Goal: Use online tool/utility: Utilize a website feature to perform a specific function

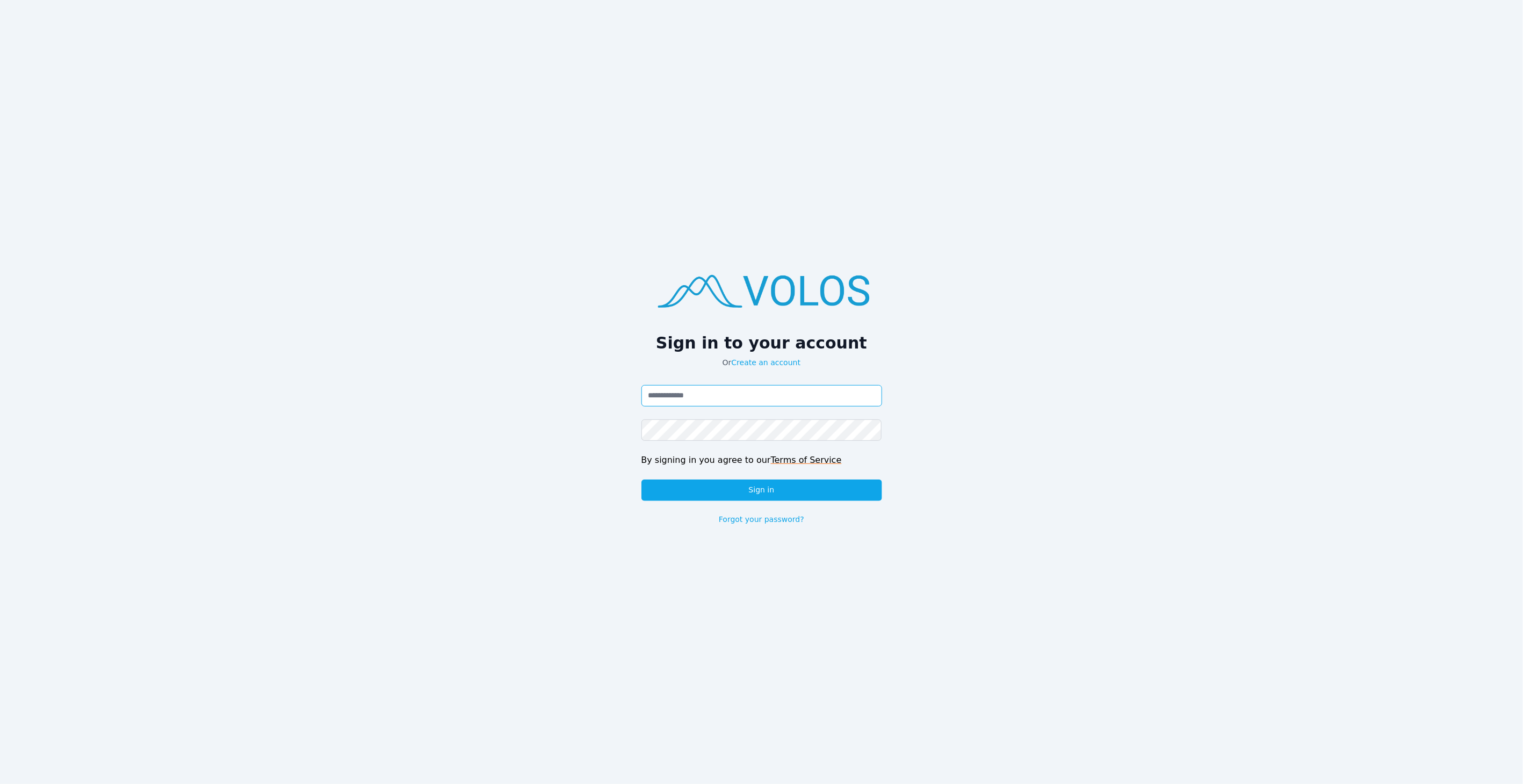
click at [720, 388] on input "Email address" at bounding box center [762, 396] width 241 height 22
type input "**********"
click at [771, 455] on link "Terms of Service" at bounding box center [806, 460] width 71 height 10
click at [811, 493] on button "Sign in" at bounding box center [762, 490] width 241 height 22
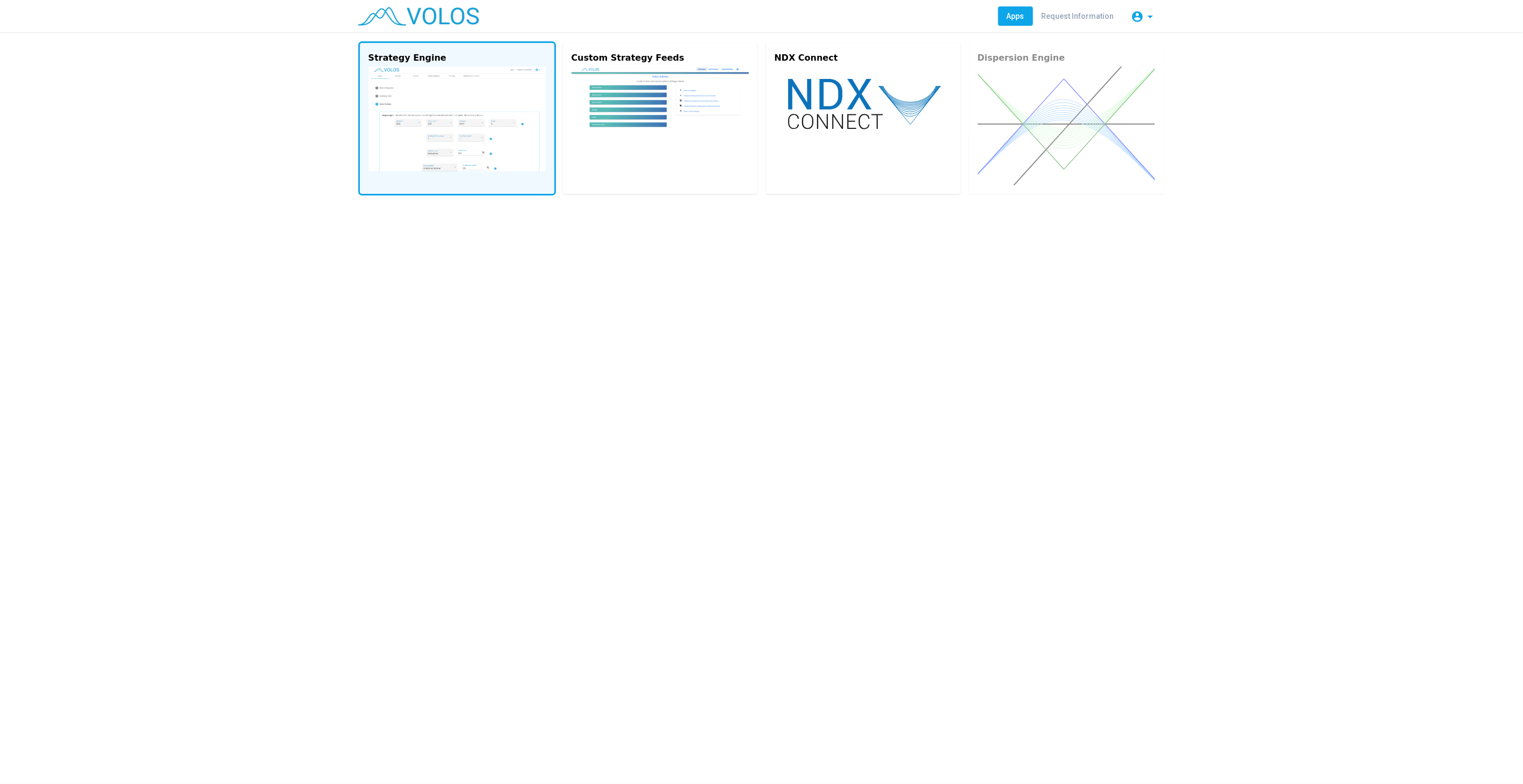
click at [482, 138] on img at bounding box center [457, 119] width 178 height 105
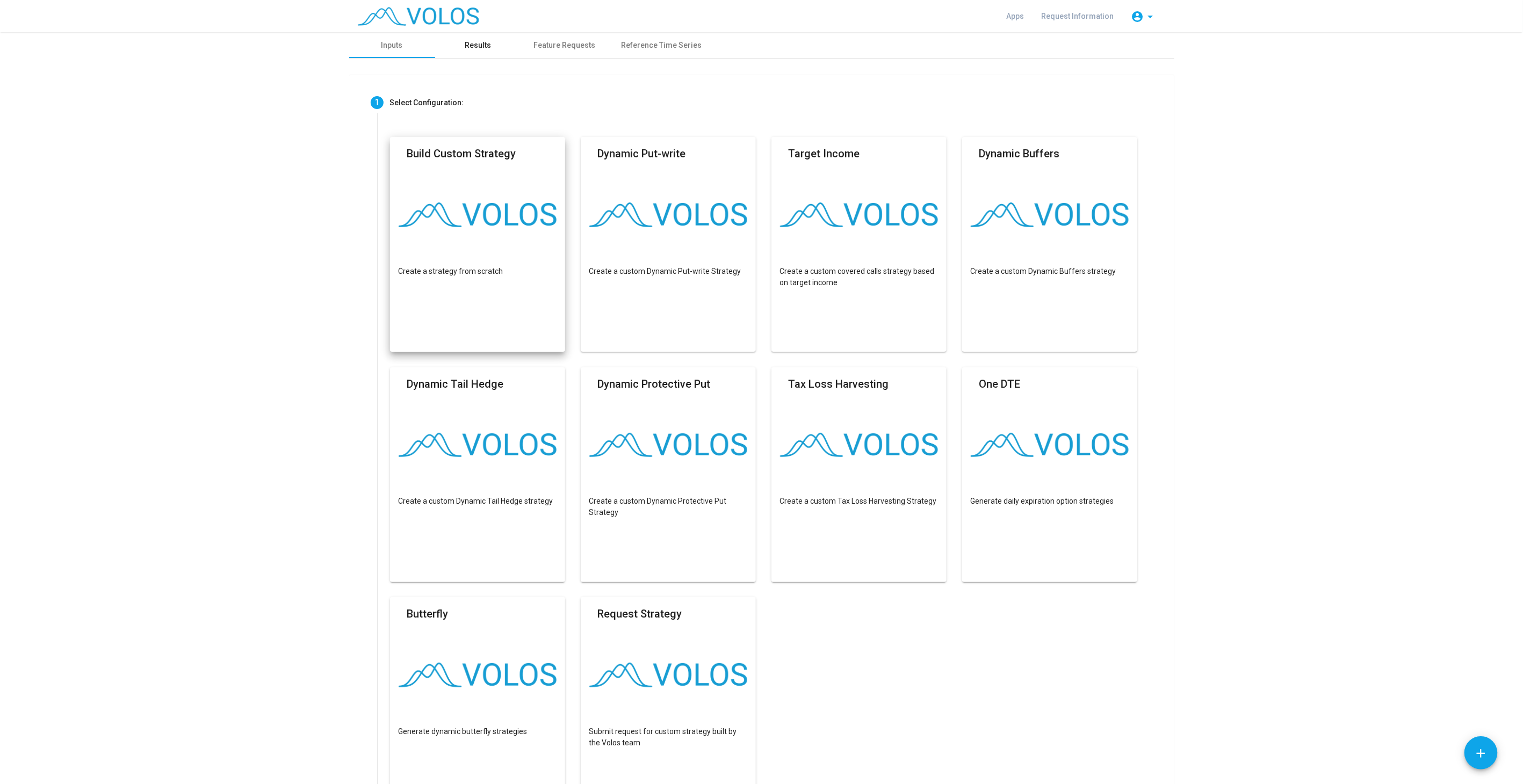
click at [486, 46] on div "Results" at bounding box center [478, 45] width 86 height 25
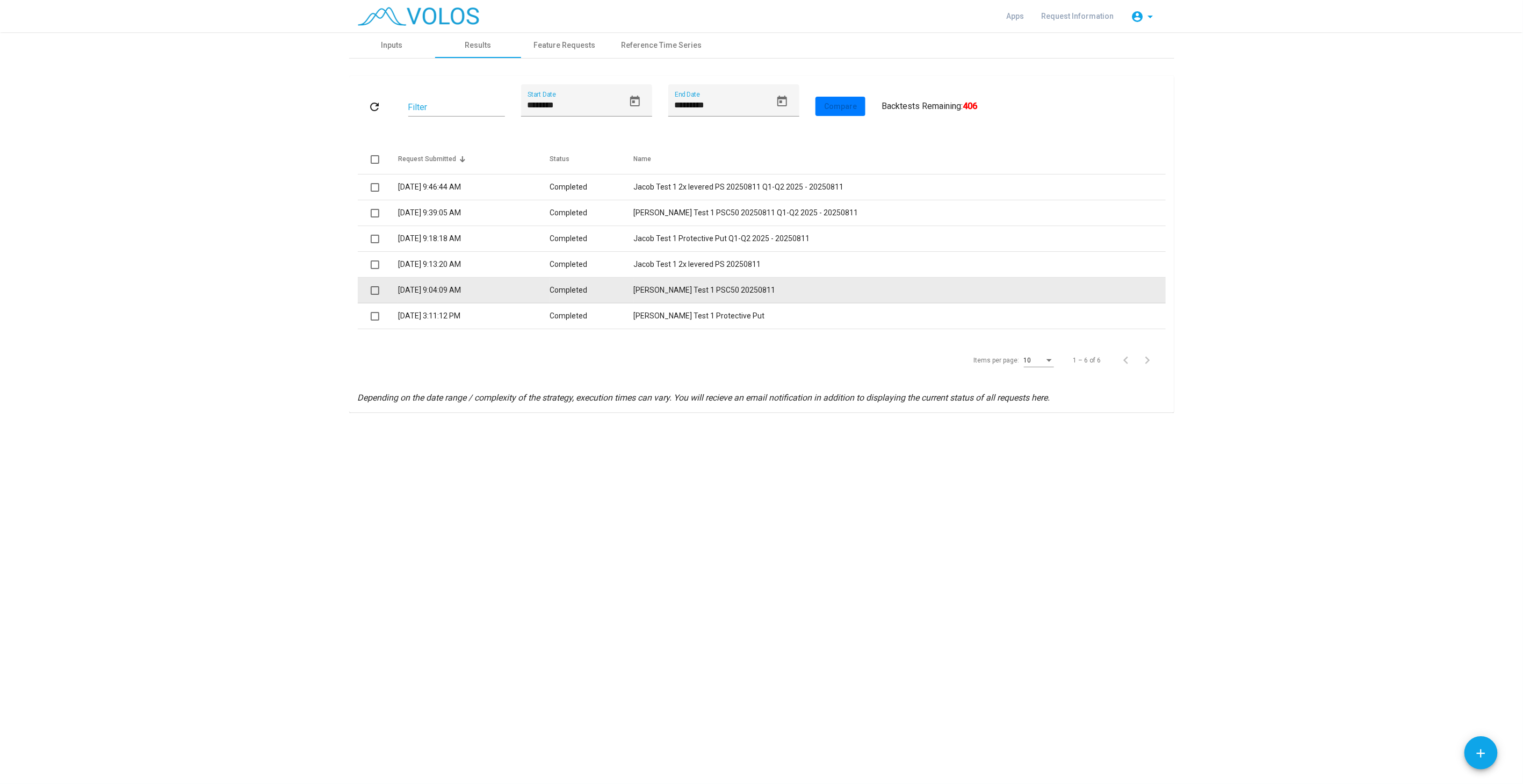
click at [735, 294] on td "[PERSON_NAME] Test 1 PSC50 20250811" at bounding box center [900, 290] width 532 height 25
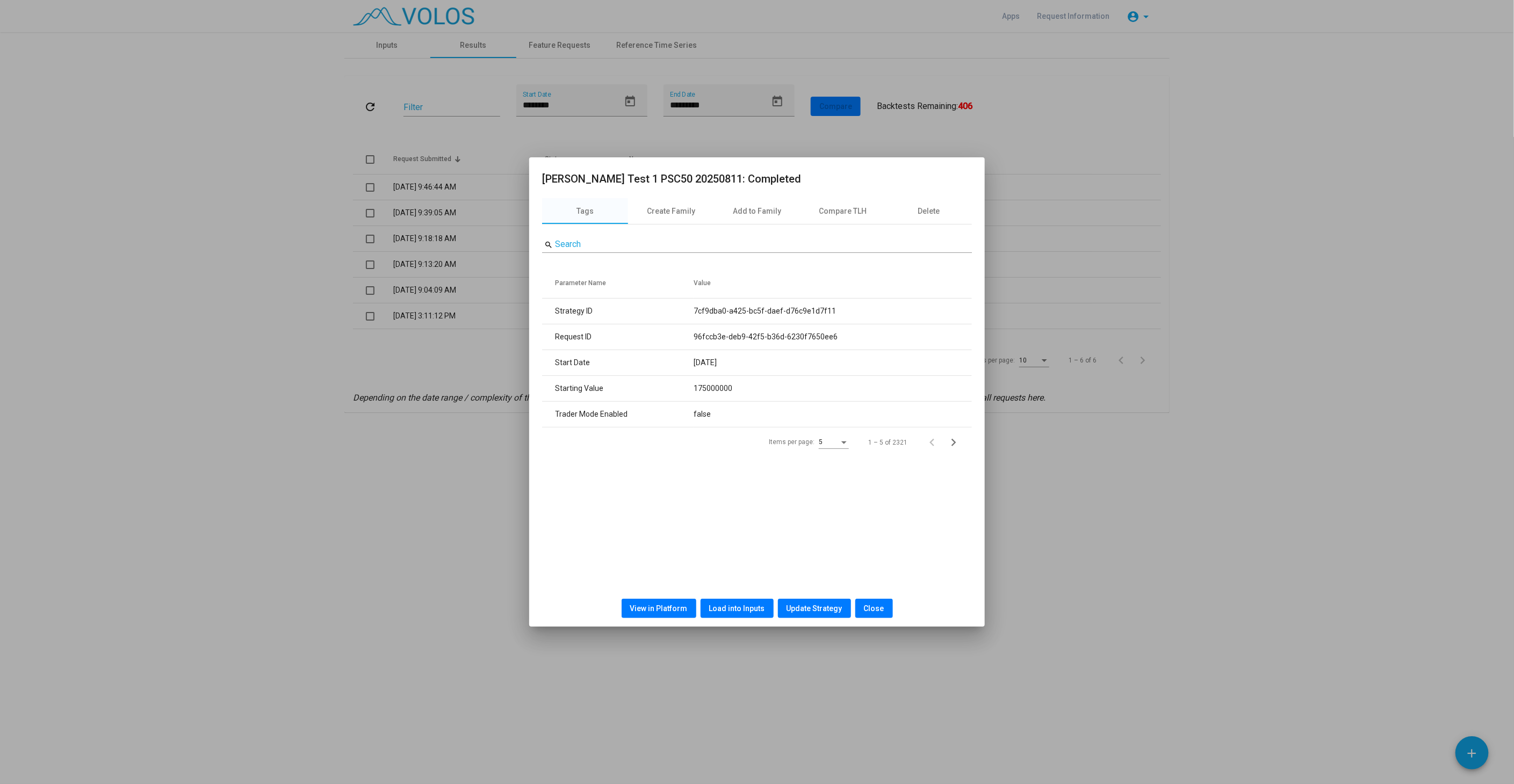
click at [733, 612] on button "Load into Inputs" at bounding box center [737, 609] width 73 height 19
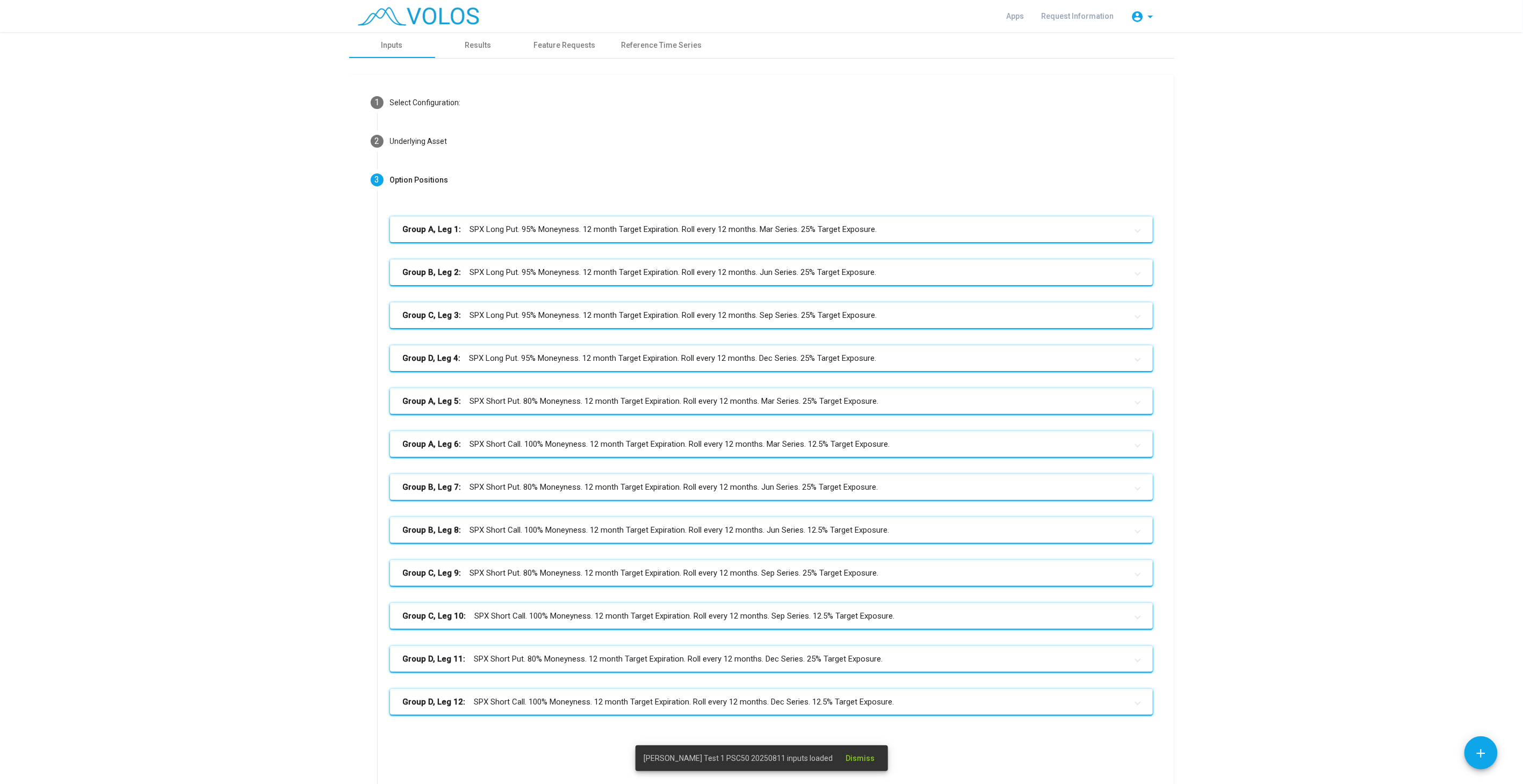
scroll to position [119, 0]
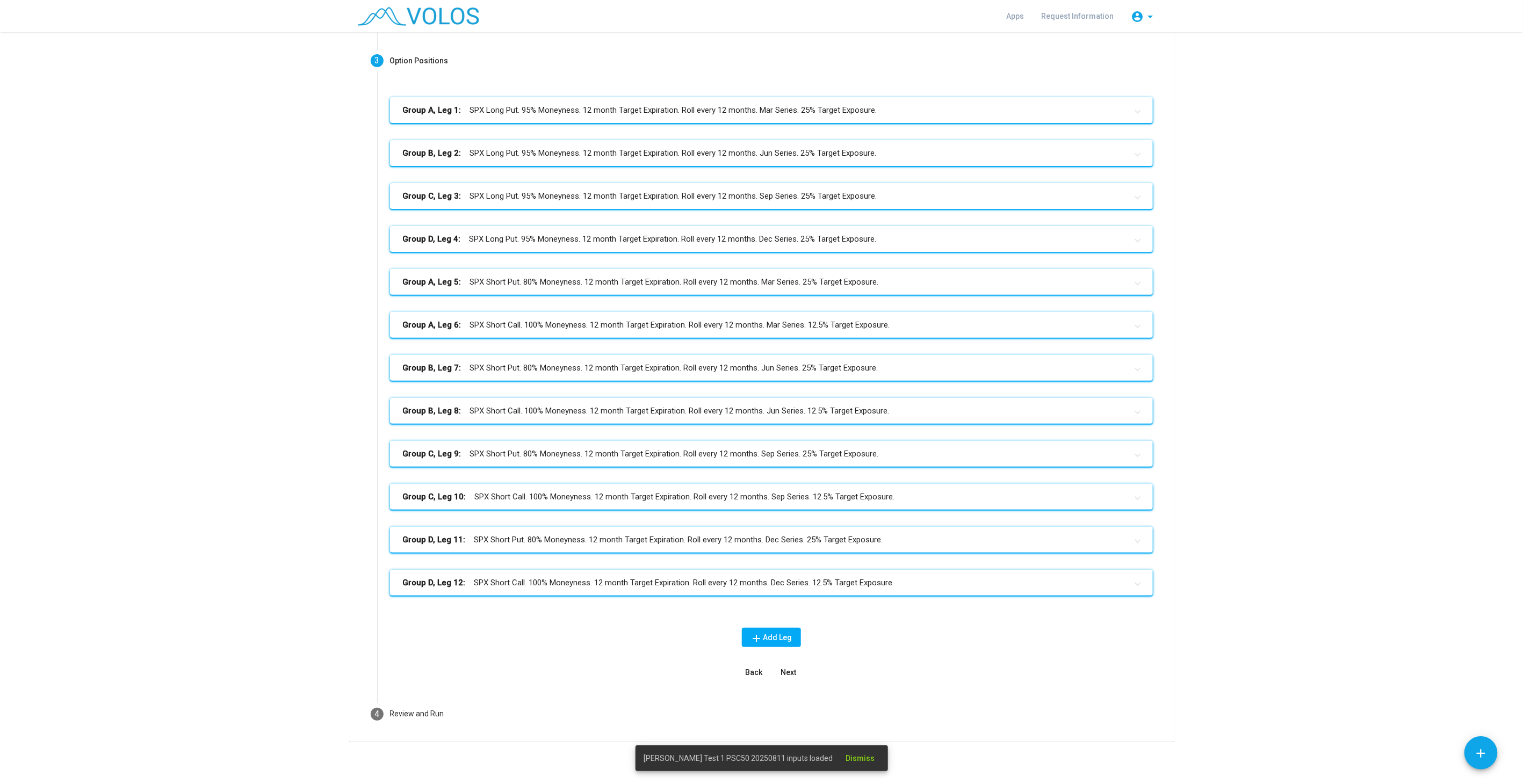
click at [549, 718] on mat-step-header "4 Review and Run" at bounding box center [762, 714] width 808 height 38
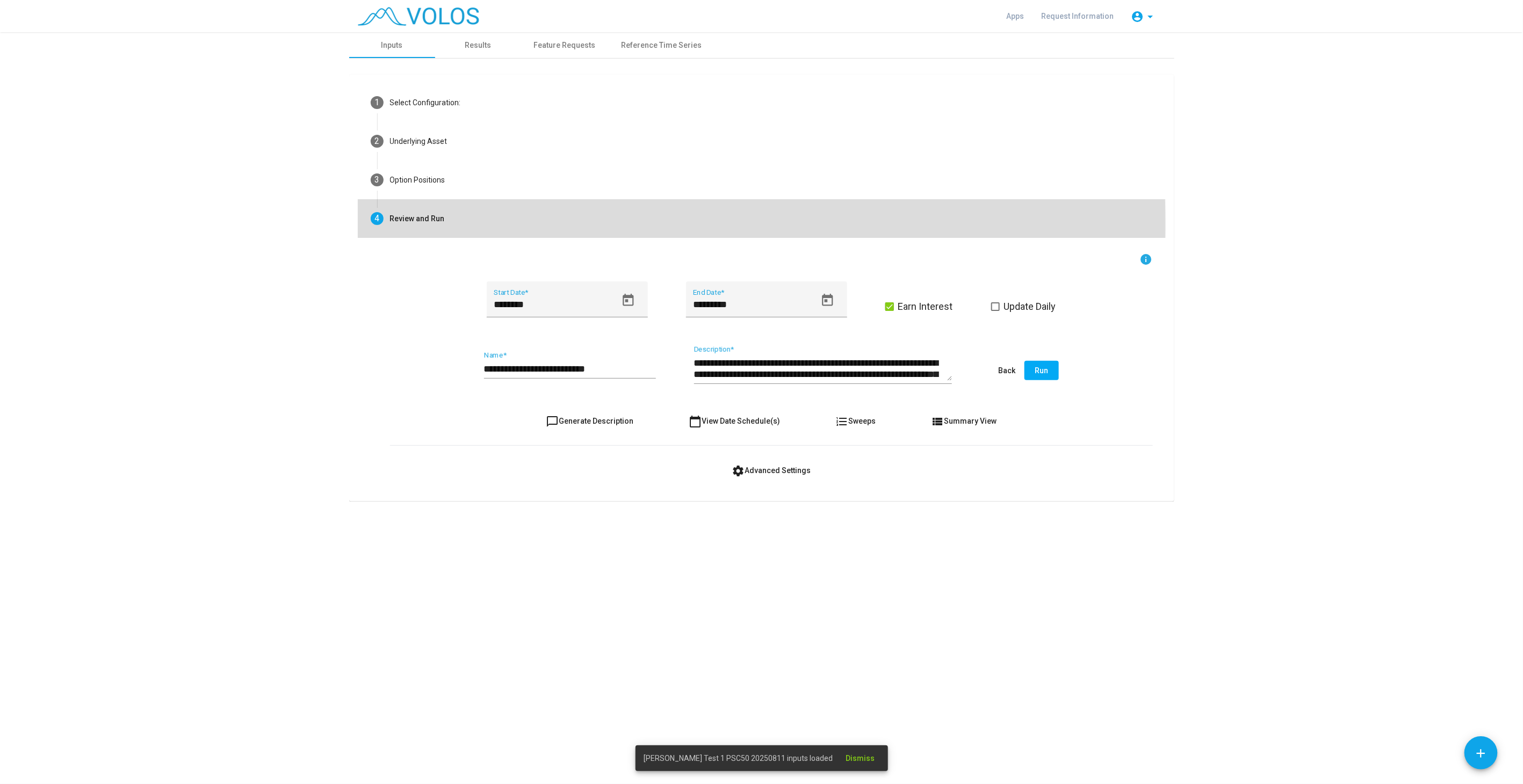
scroll to position [0, 0]
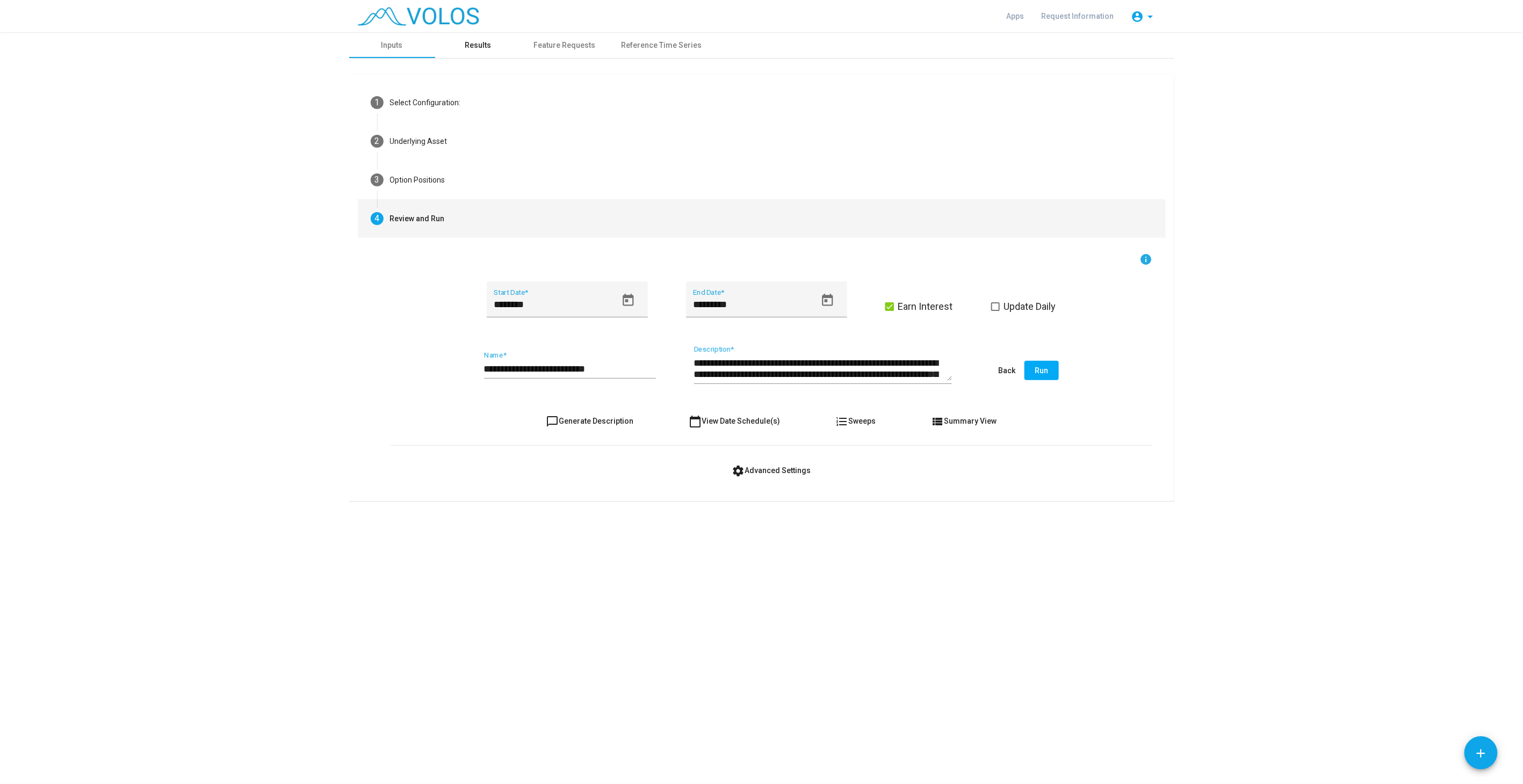
click at [471, 44] on div "Results" at bounding box center [478, 45] width 26 height 11
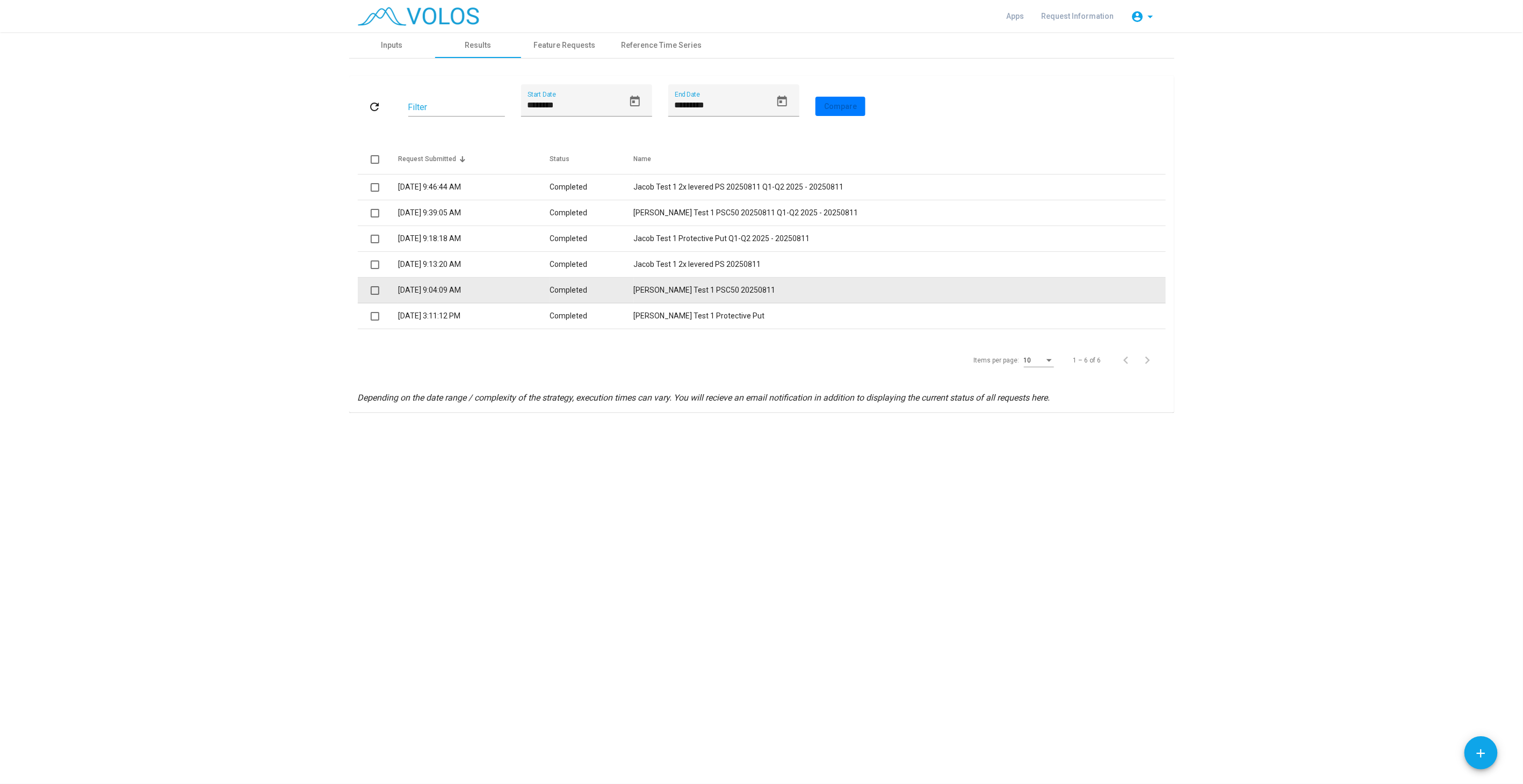
click at [734, 291] on td "[PERSON_NAME] Test 1 PSC50 20250811" at bounding box center [900, 290] width 532 height 25
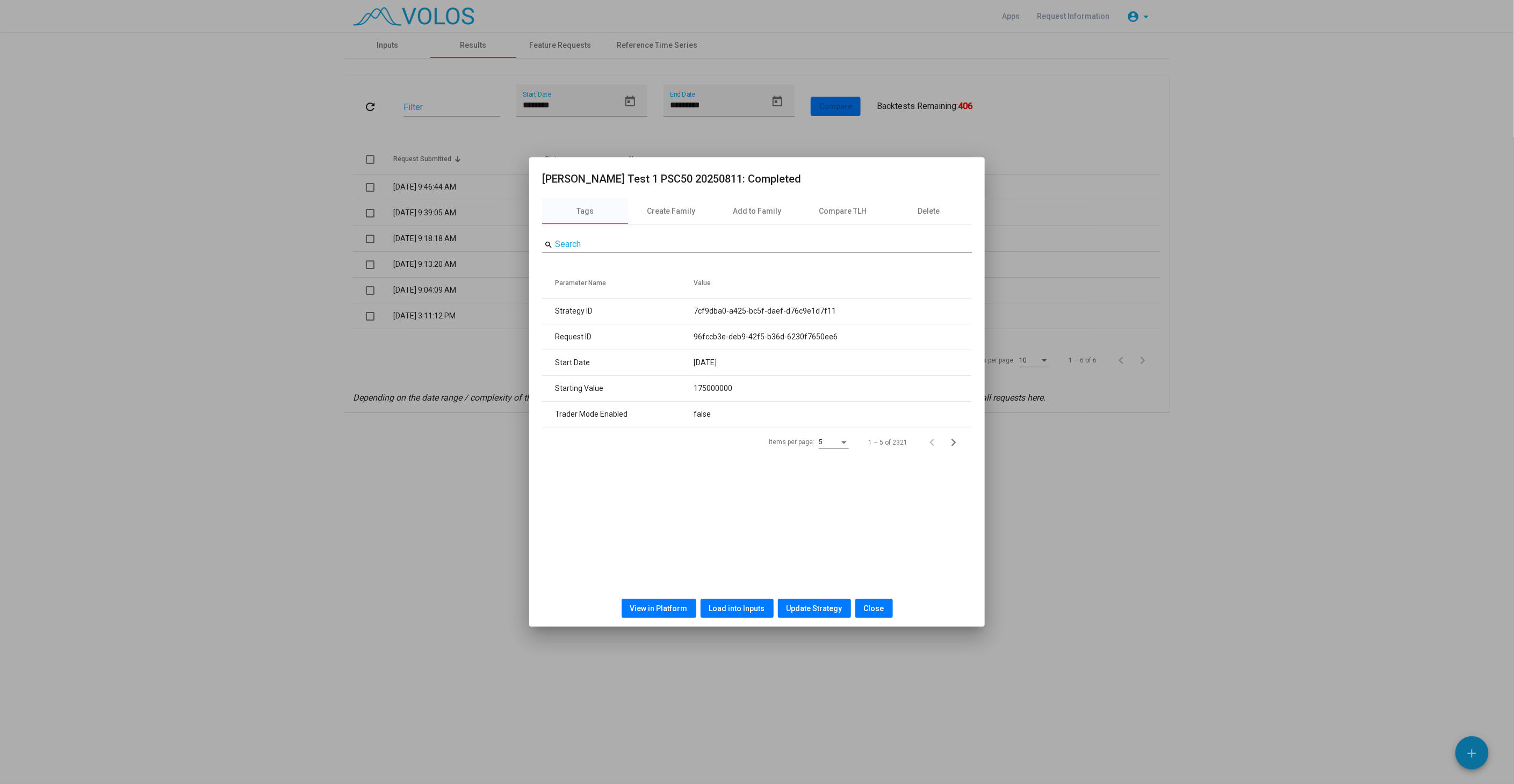
click at [689, 607] on button "View in Platform" at bounding box center [658, 609] width 74 height 19
click at [873, 614] on button "Close" at bounding box center [873, 609] width 38 height 19
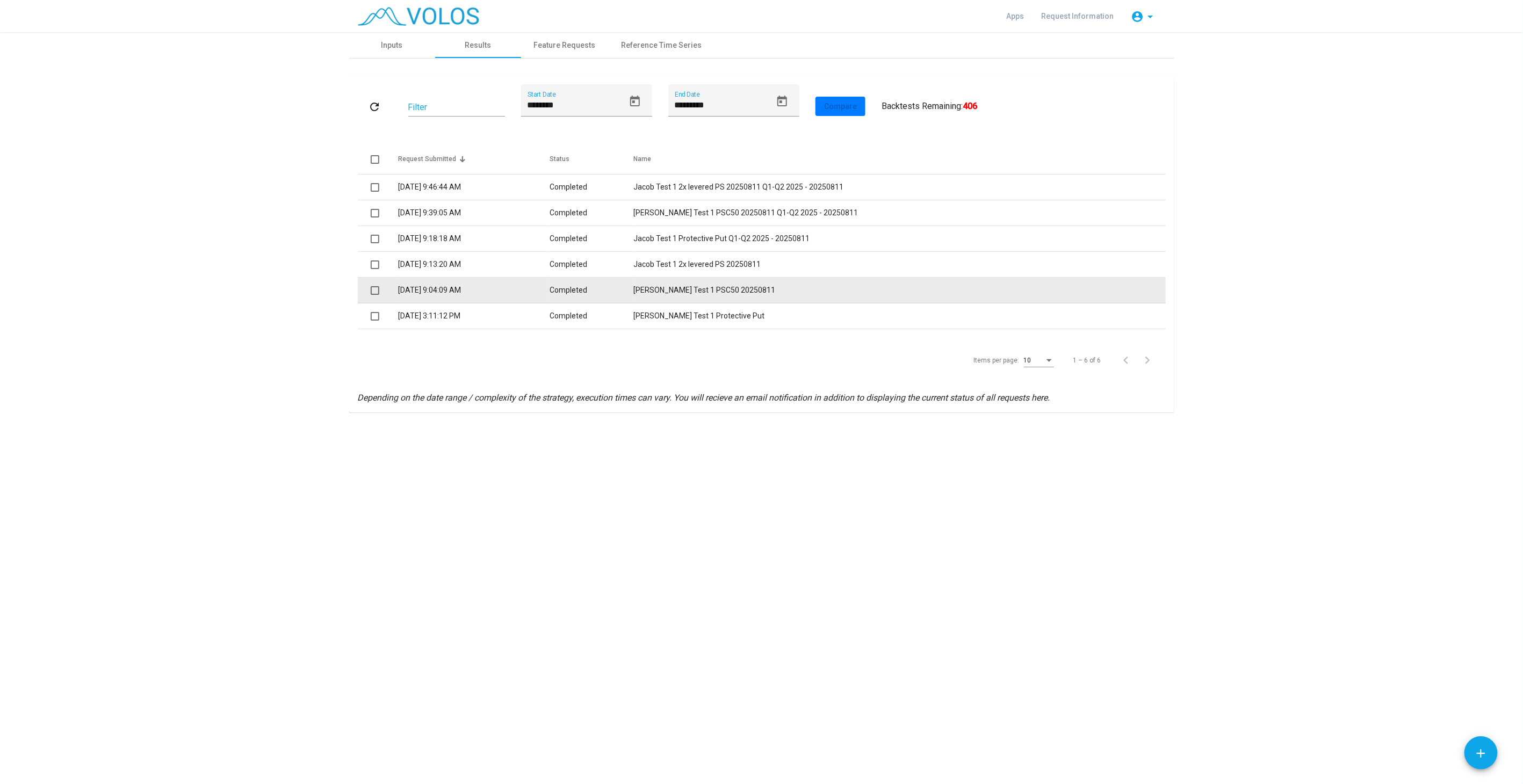
click at [703, 290] on td "Jacob Test 1 PSC50 20250811" at bounding box center [900, 290] width 532 height 25
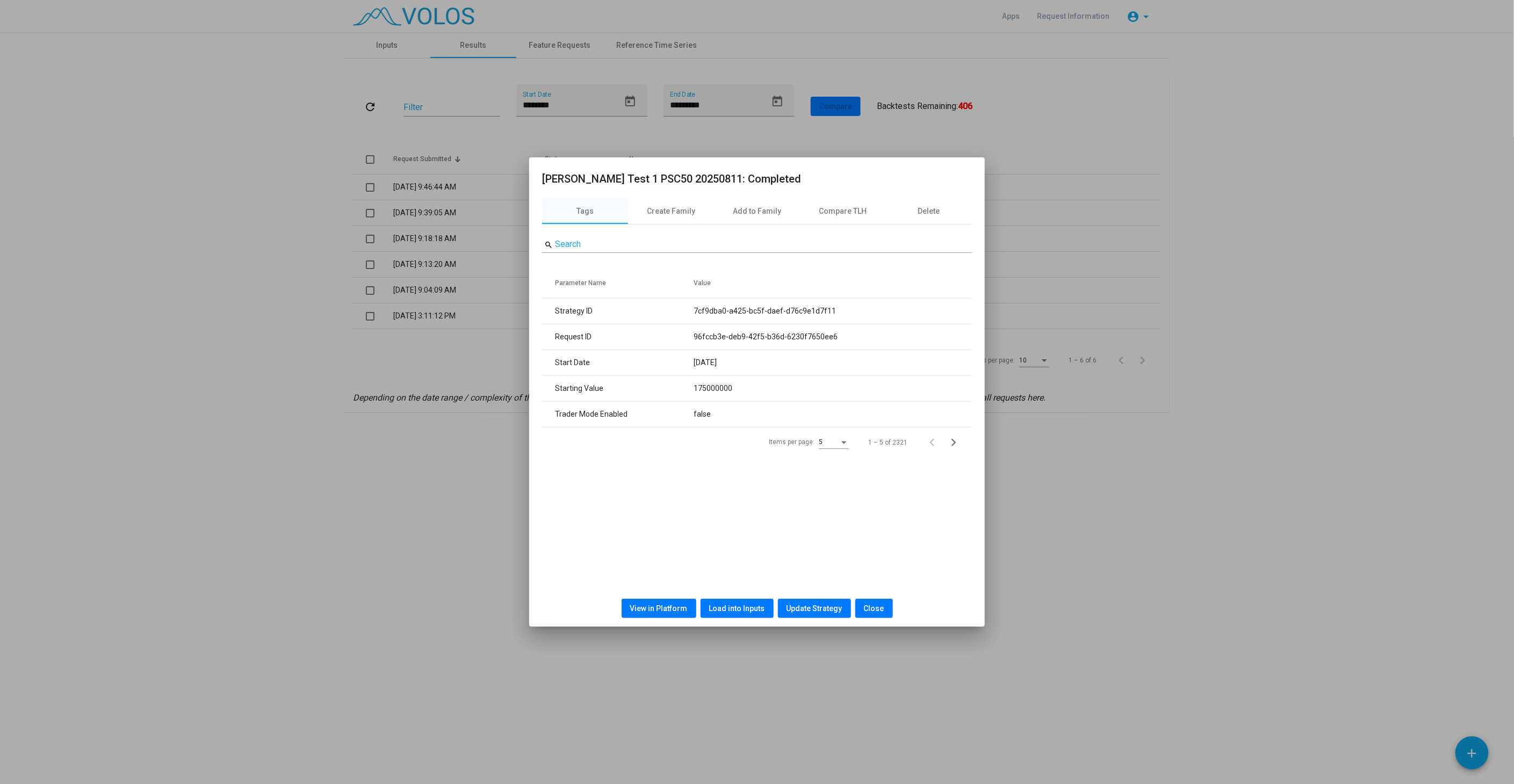
click at [744, 606] on span "Load into Inputs" at bounding box center [737, 609] width 56 height 9
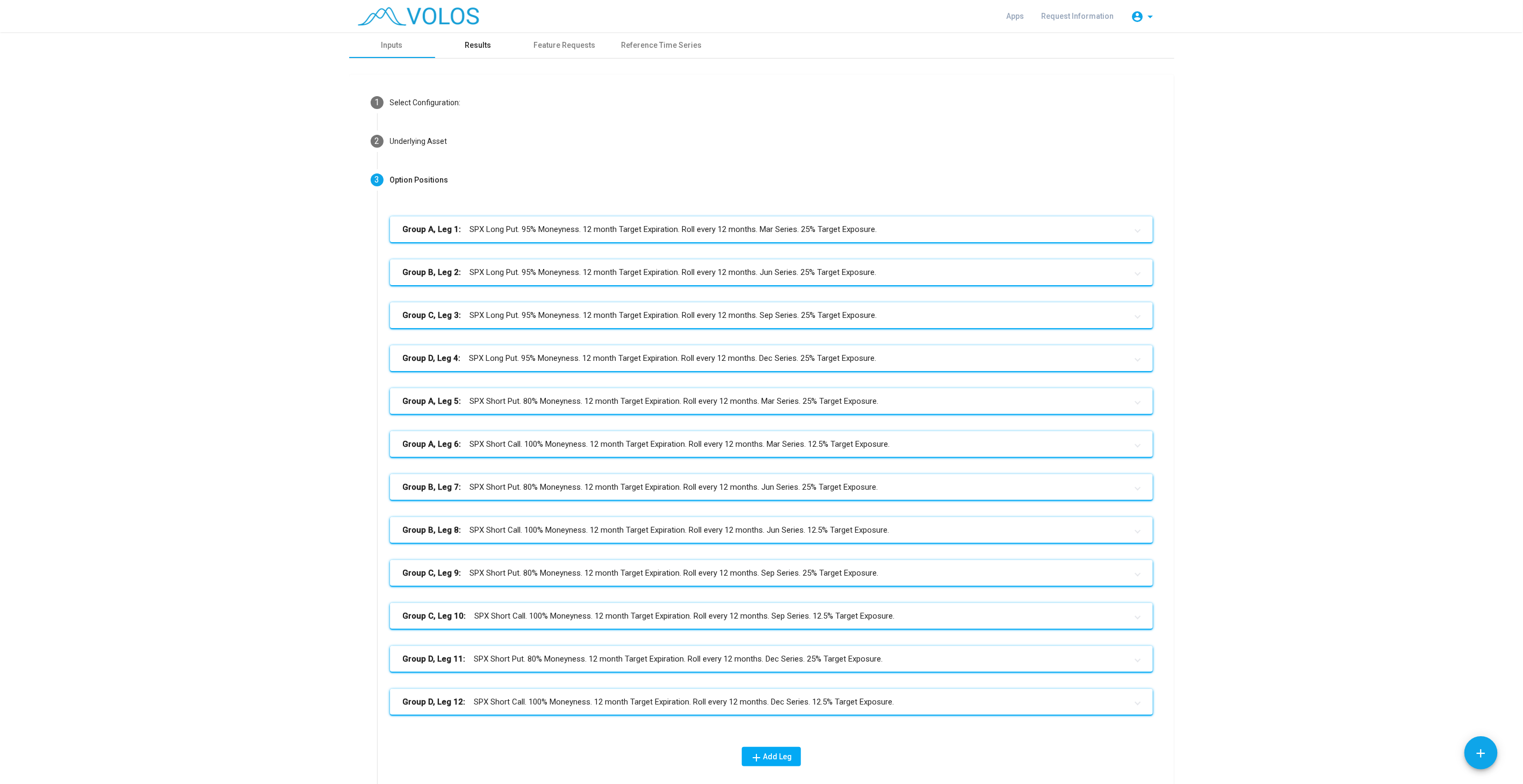
click at [471, 37] on div "Results" at bounding box center [478, 45] width 86 height 25
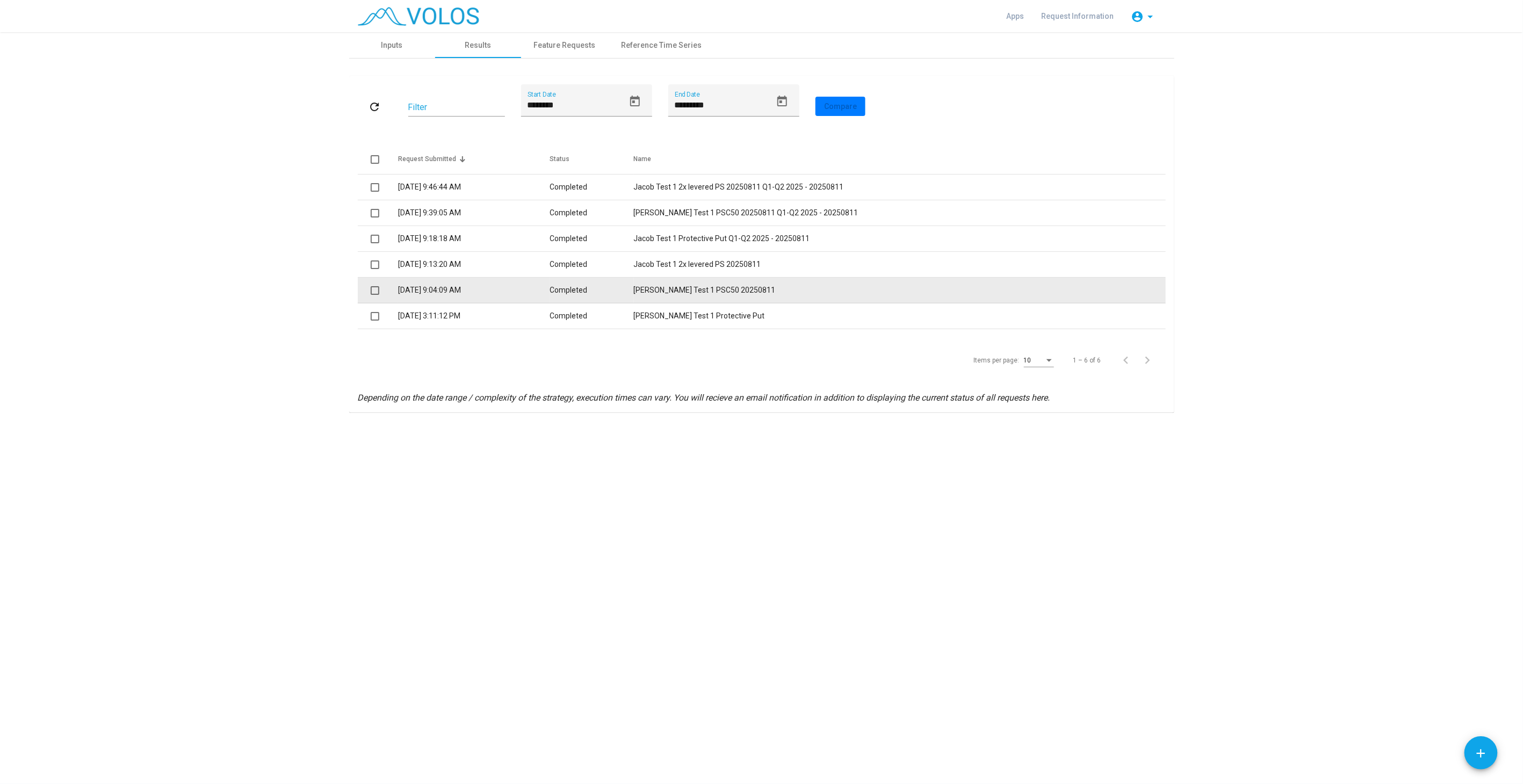
click at [728, 294] on td "Jacob Test 1 PSC50 20250811" at bounding box center [900, 290] width 532 height 25
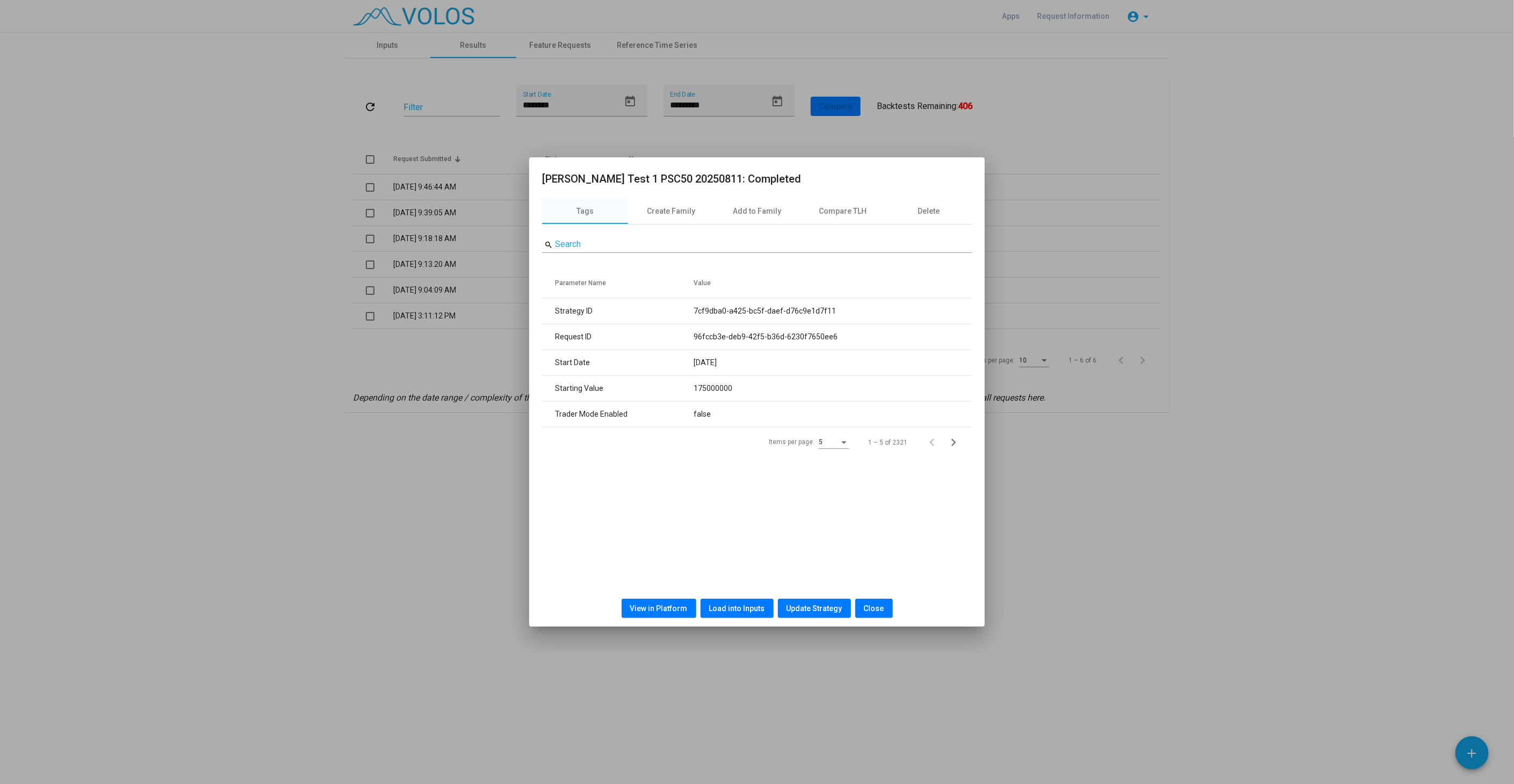
click at [879, 613] on button "Close" at bounding box center [873, 609] width 38 height 19
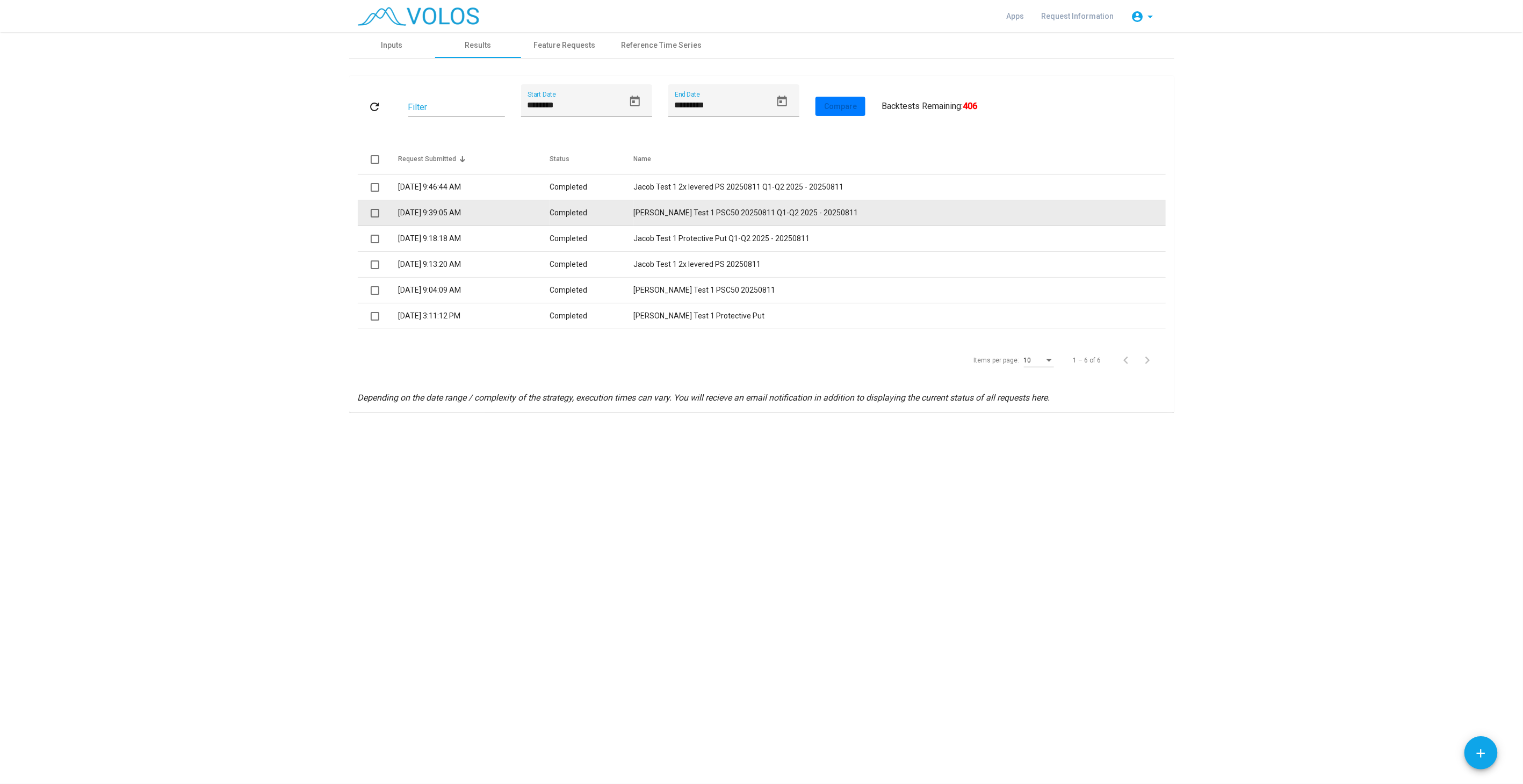
click at [713, 220] on td "Jacob Test 1 PSC50 20250811 Q1-Q2 2025 - 20250811" at bounding box center [900, 213] width 532 height 25
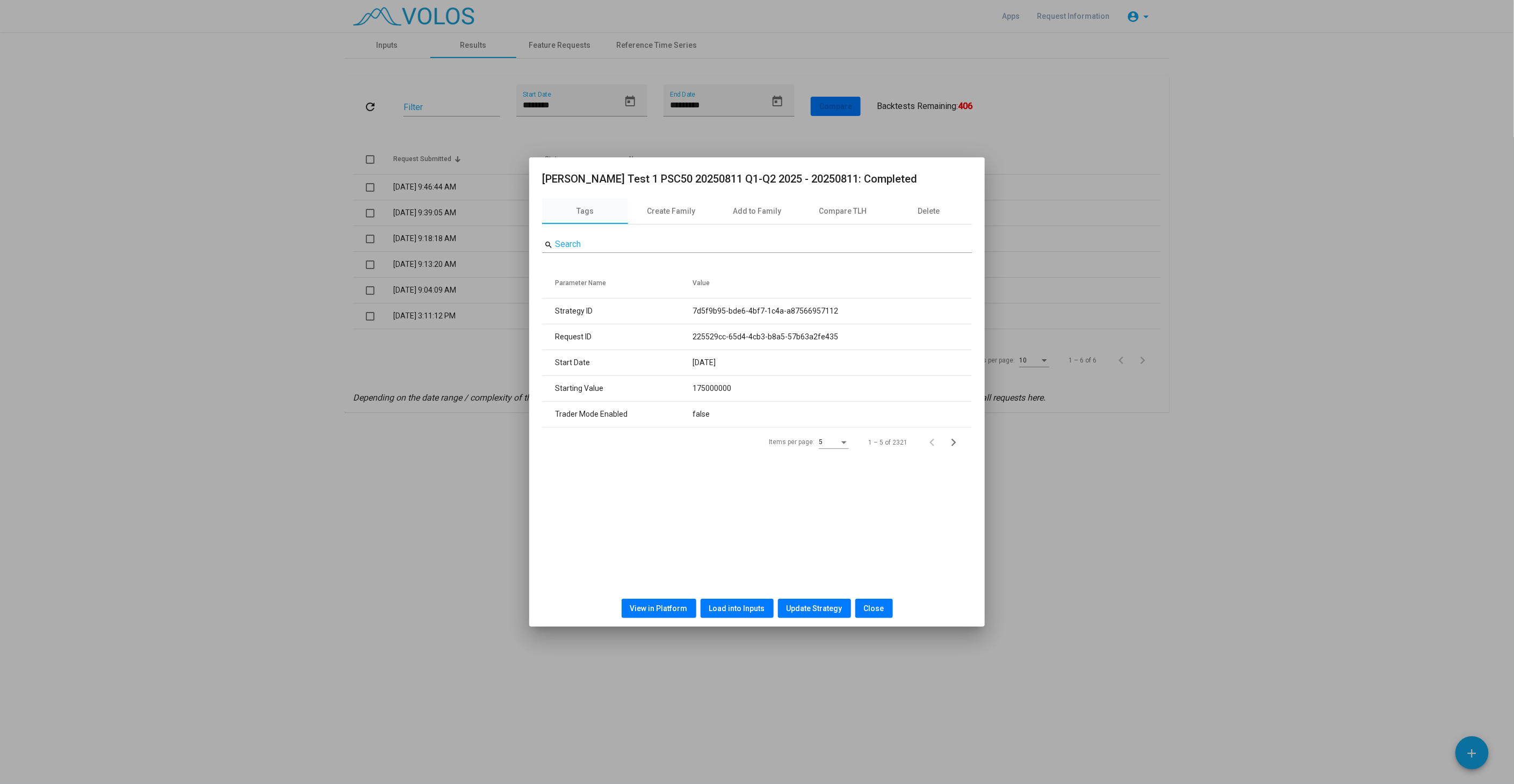
click at [678, 610] on span "View in Platform" at bounding box center [659, 609] width 58 height 9
click at [880, 605] on span "Close" at bounding box center [873, 609] width 20 height 9
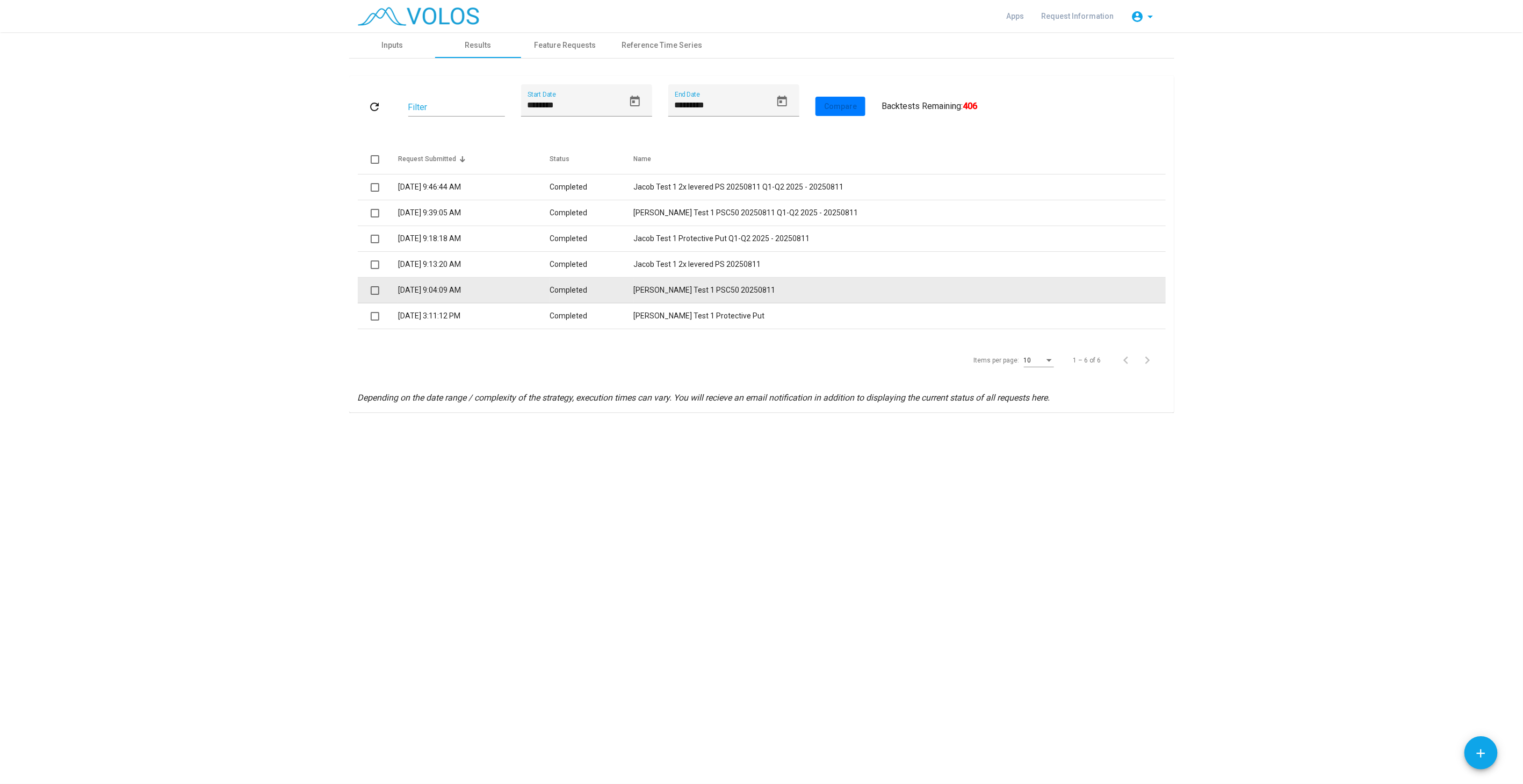
click at [694, 289] on td "Jacob Test 1 PSC50 20250811" at bounding box center [900, 290] width 532 height 25
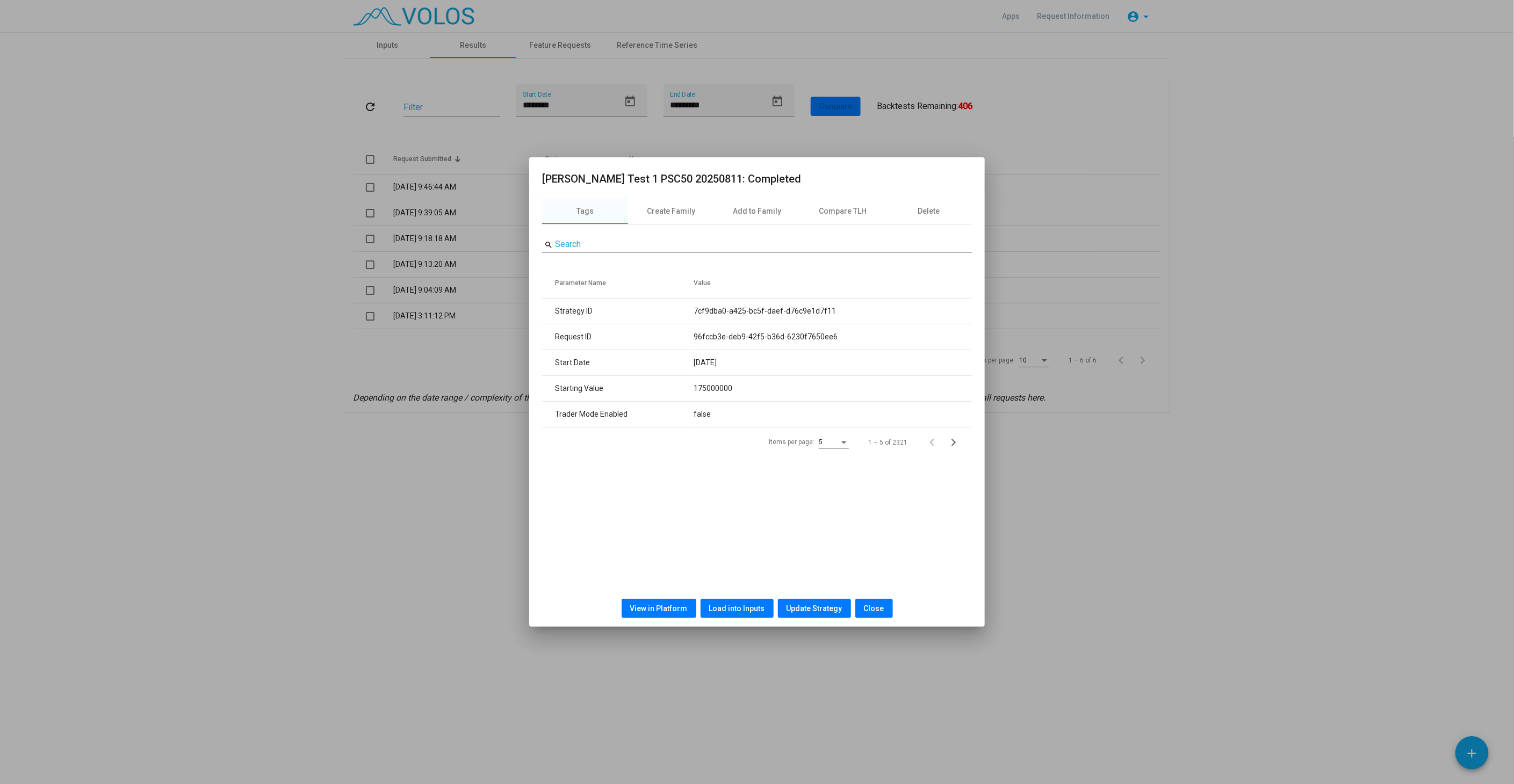
click at [641, 610] on span "View in Platform" at bounding box center [659, 609] width 58 height 9
click at [881, 606] on button "Close" at bounding box center [873, 609] width 38 height 19
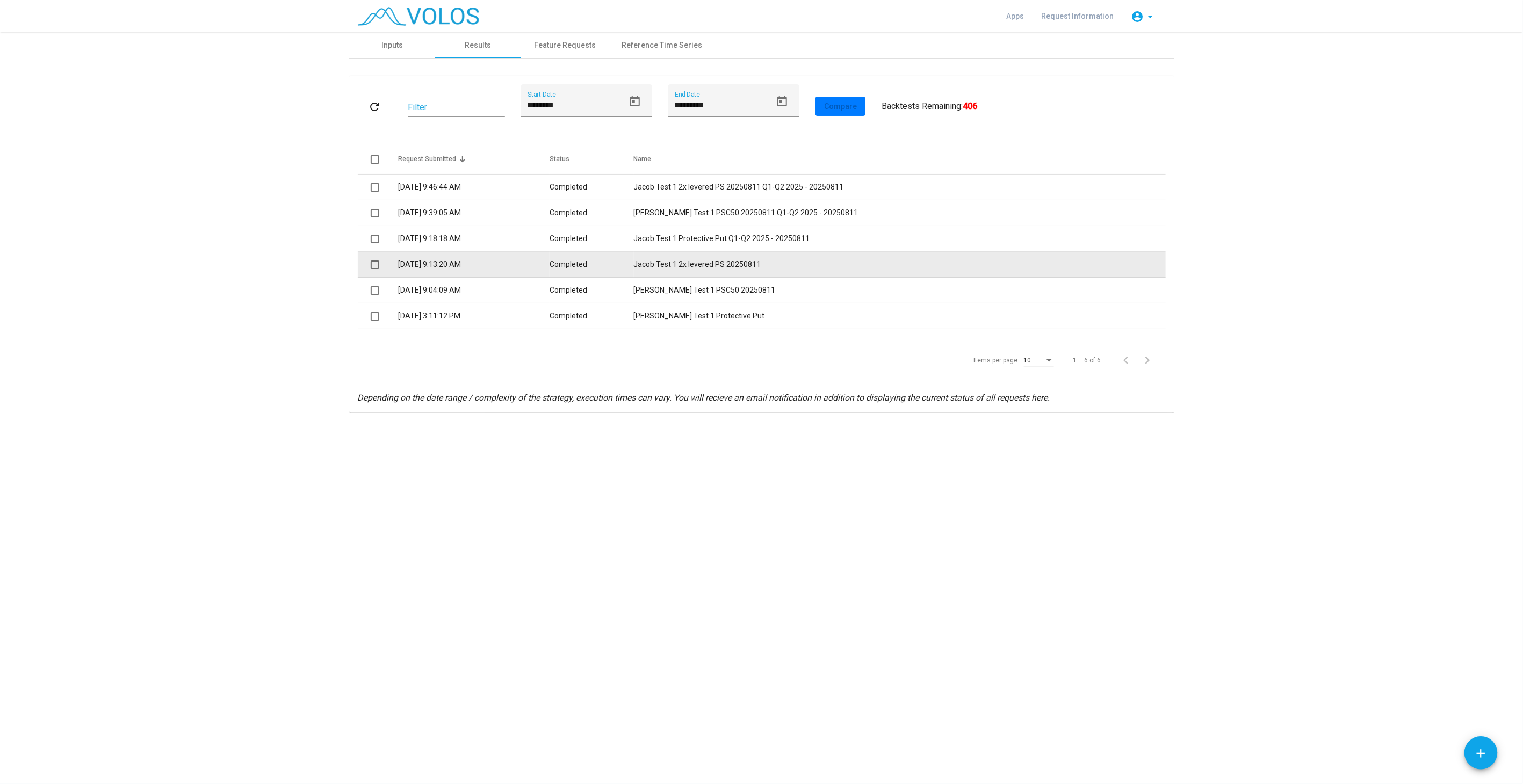
click at [734, 260] on td "Jacob Test 1 2x levered PS 20250811" at bounding box center [900, 264] width 532 height 25
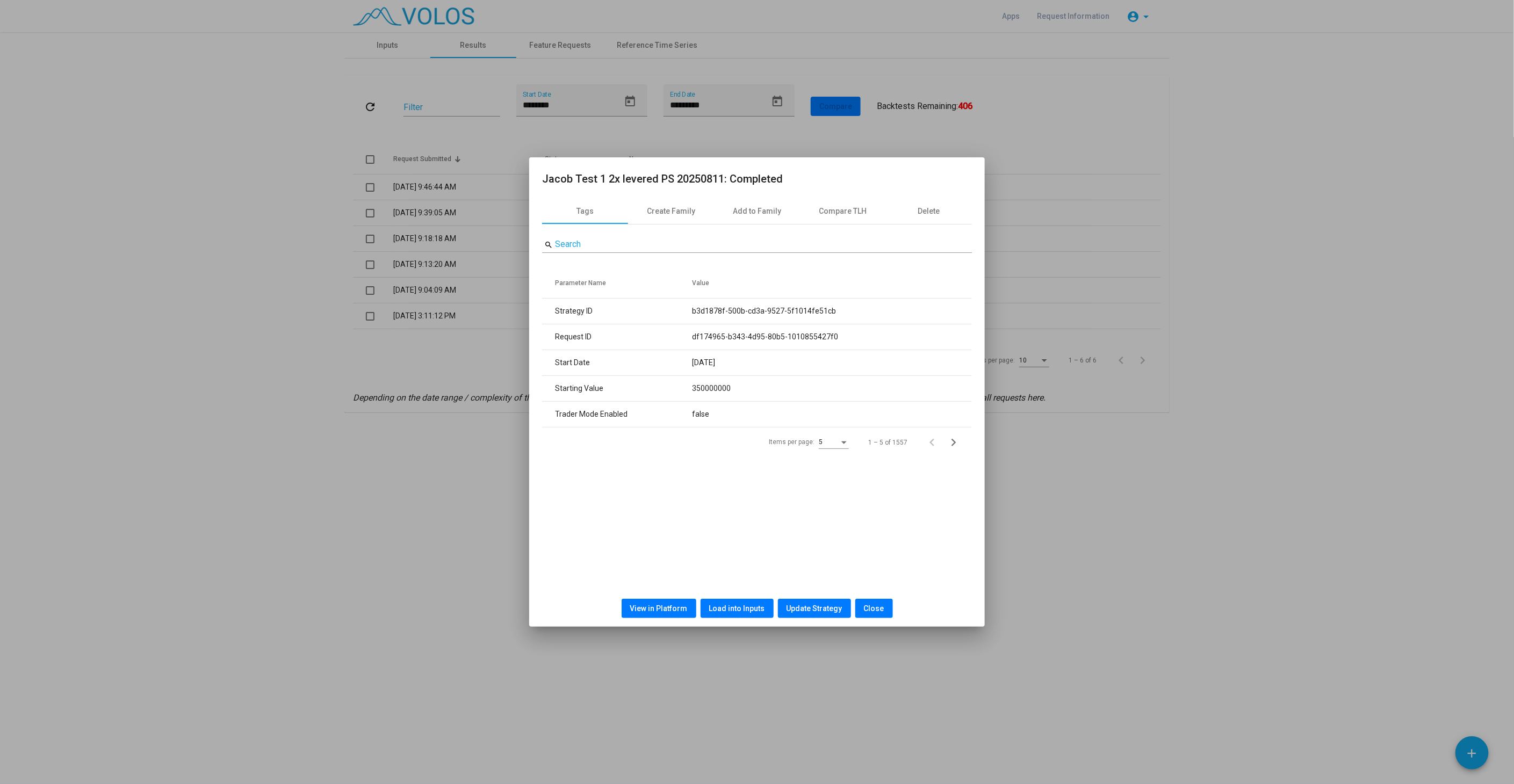
drag, startPoint x: 871, startPoint y: 605, endPoint x: 862, endPoint y: 580, distance: 26.6
click at [871, 605] on span "Close" at bounding box center [873, 609] width 20 height 9
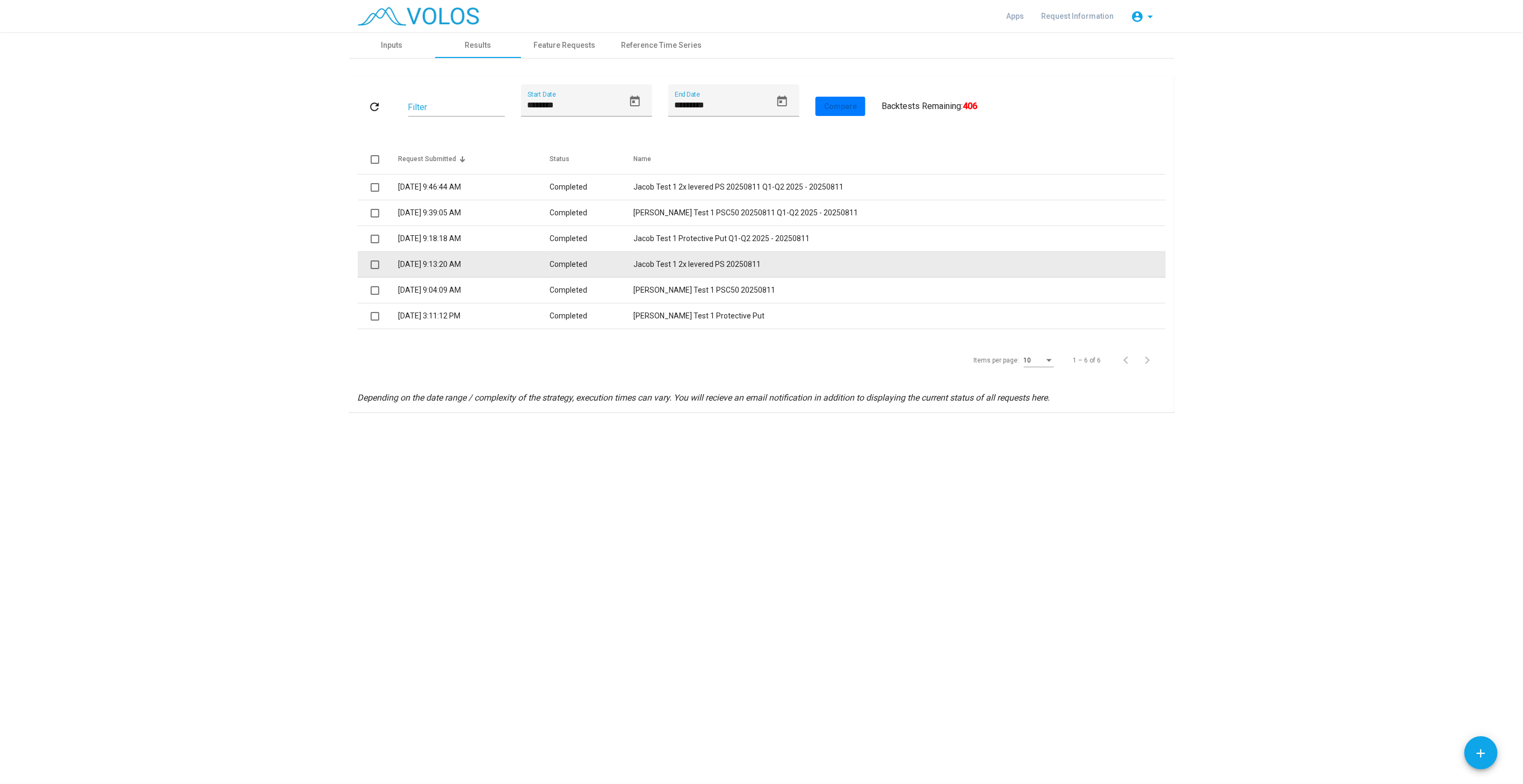
click at [734, 266] on td "Jacob Test 1 2x levered PS 20250811" at bounding box center [900, 264] width 532 height 25
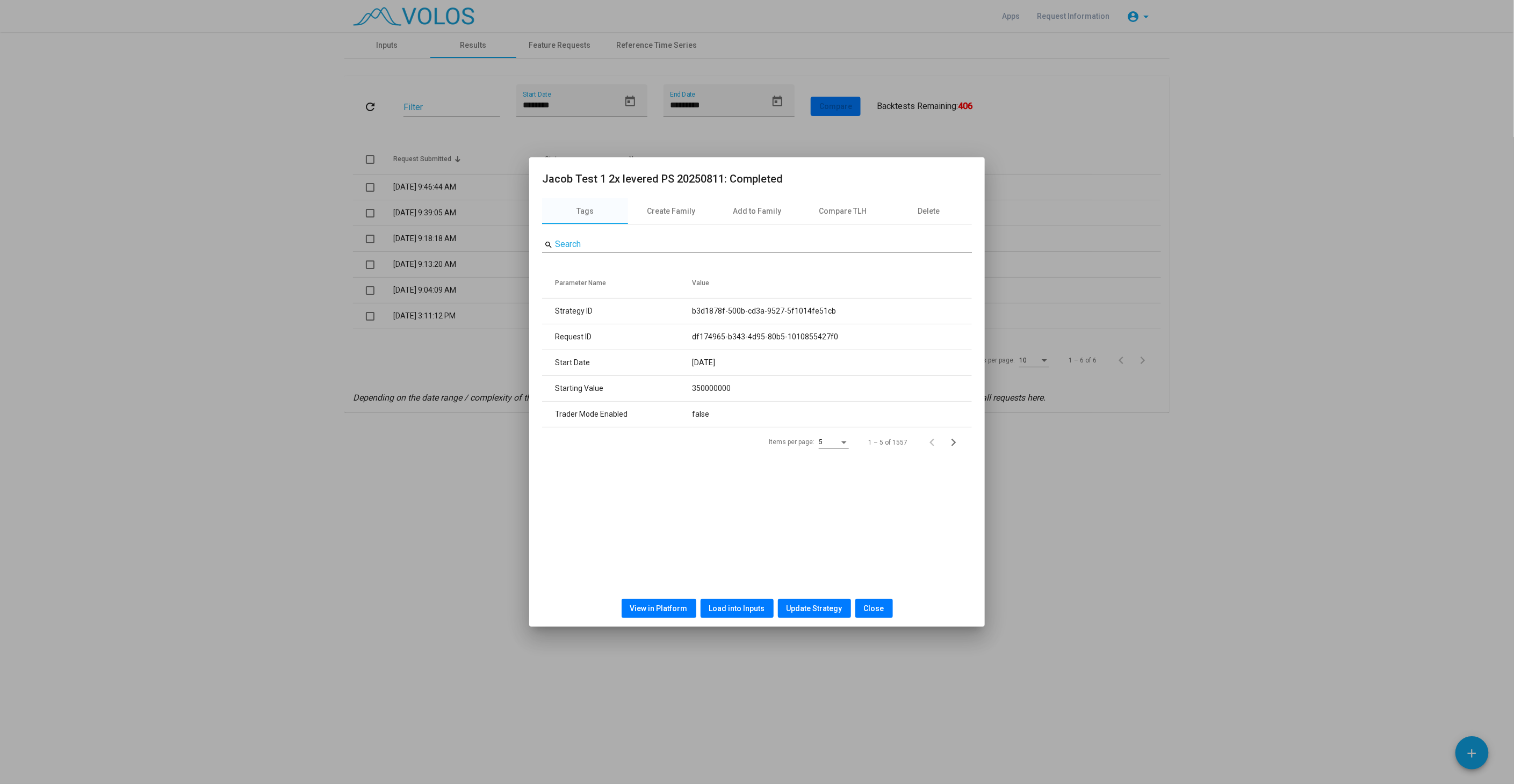
click at [670, 606] on span "View in Platform" at bounding box center [659, 609] width 58 height 9
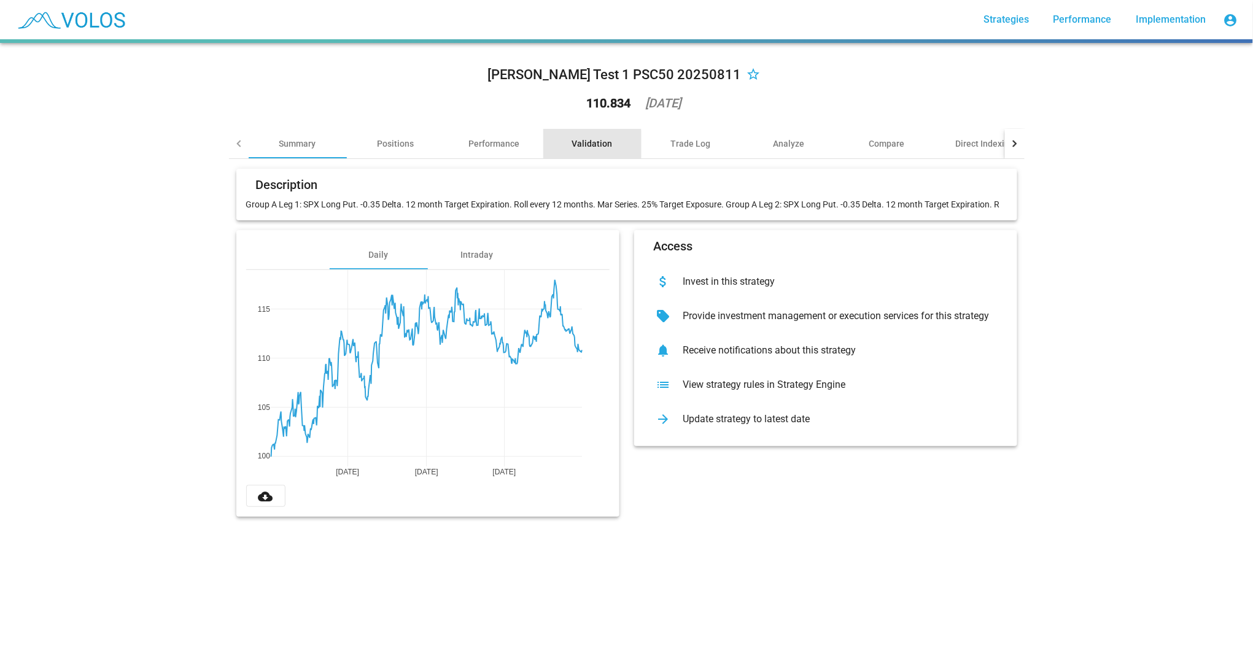
click at [578, 149] on div "Validation" at bounding box center [592, 144] width 41 height 12
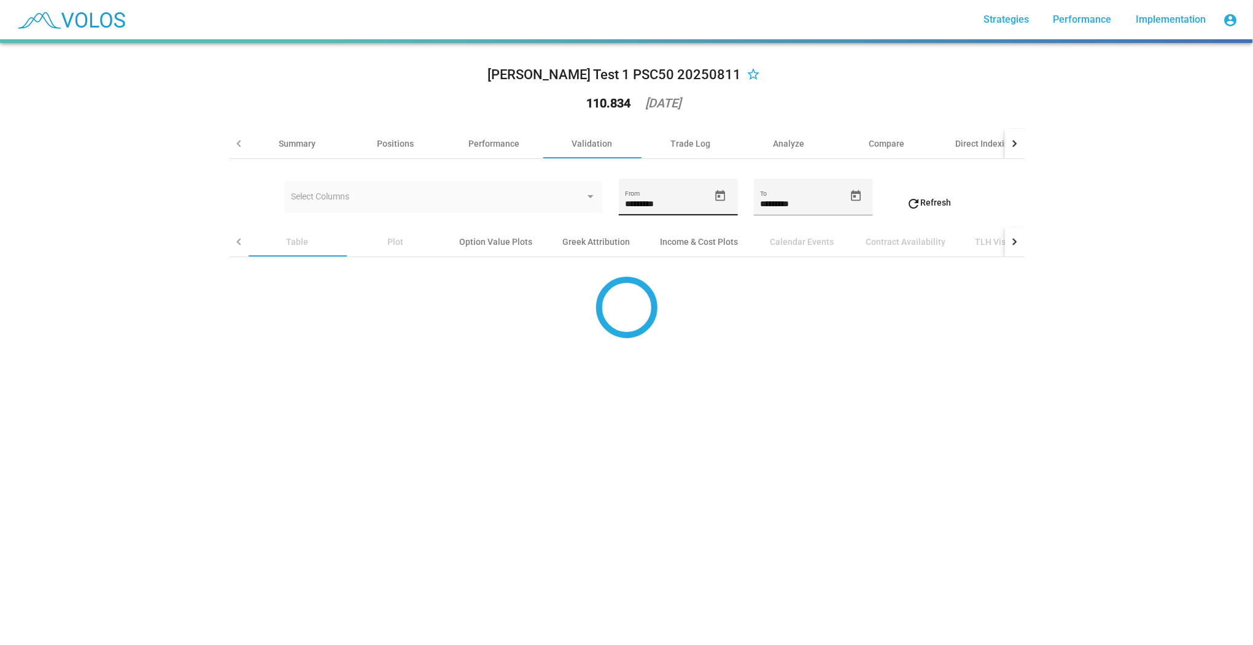
click at [720, 193] on icon "Open calendar" at bounding box center [720, 196] width 13 height 13
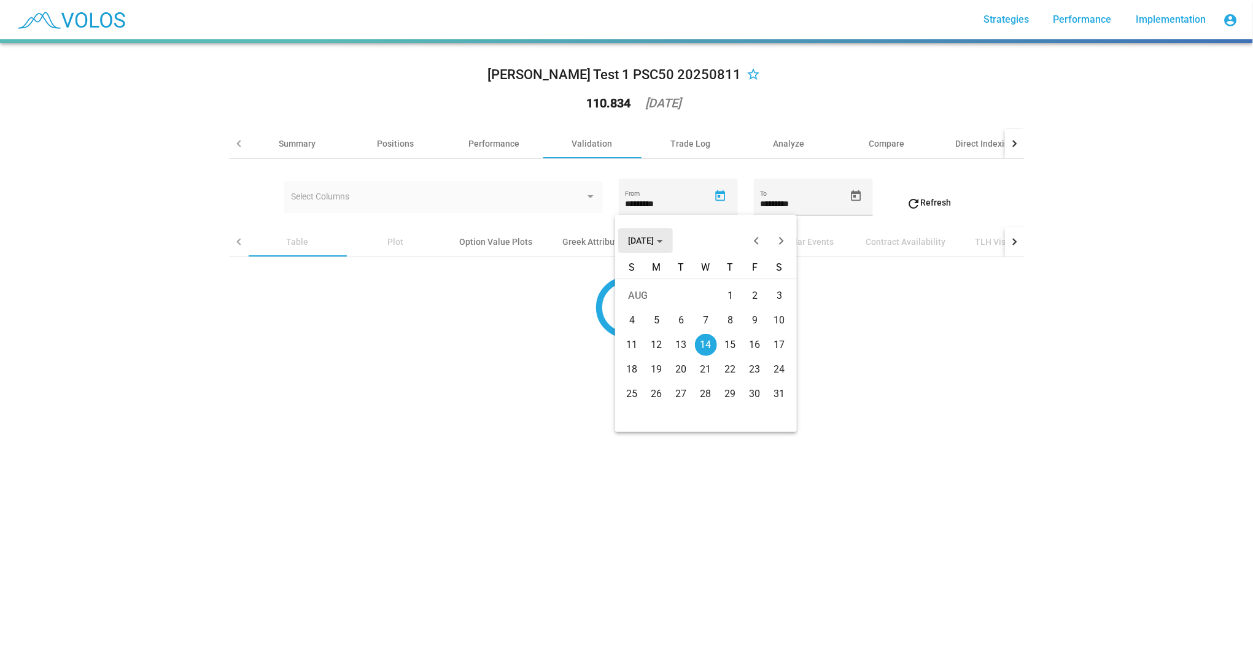
click at [663, 244] on span "[DATE]" at bounding box center [645, 241] width 35 height 10
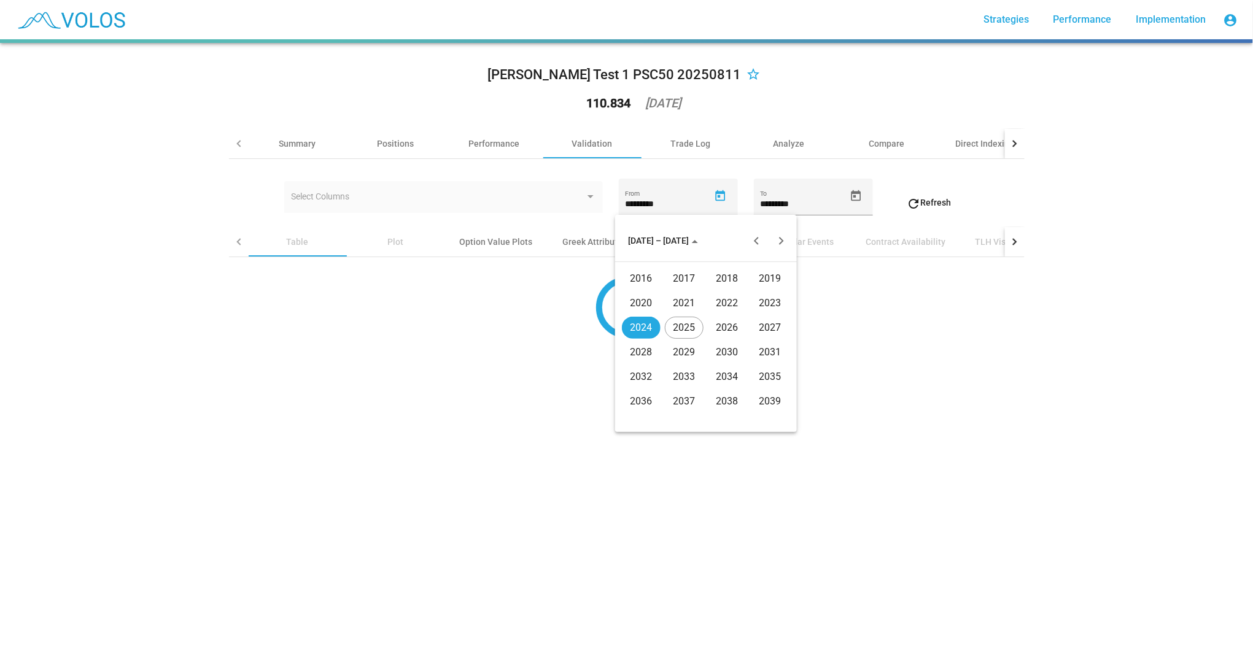
click at [733, 299] on div "2022" at bounding box center [727, 303] width 39 height 22
click at [639, 298] on div "JAN" at bounding box center [641, 303] width 39 height 22
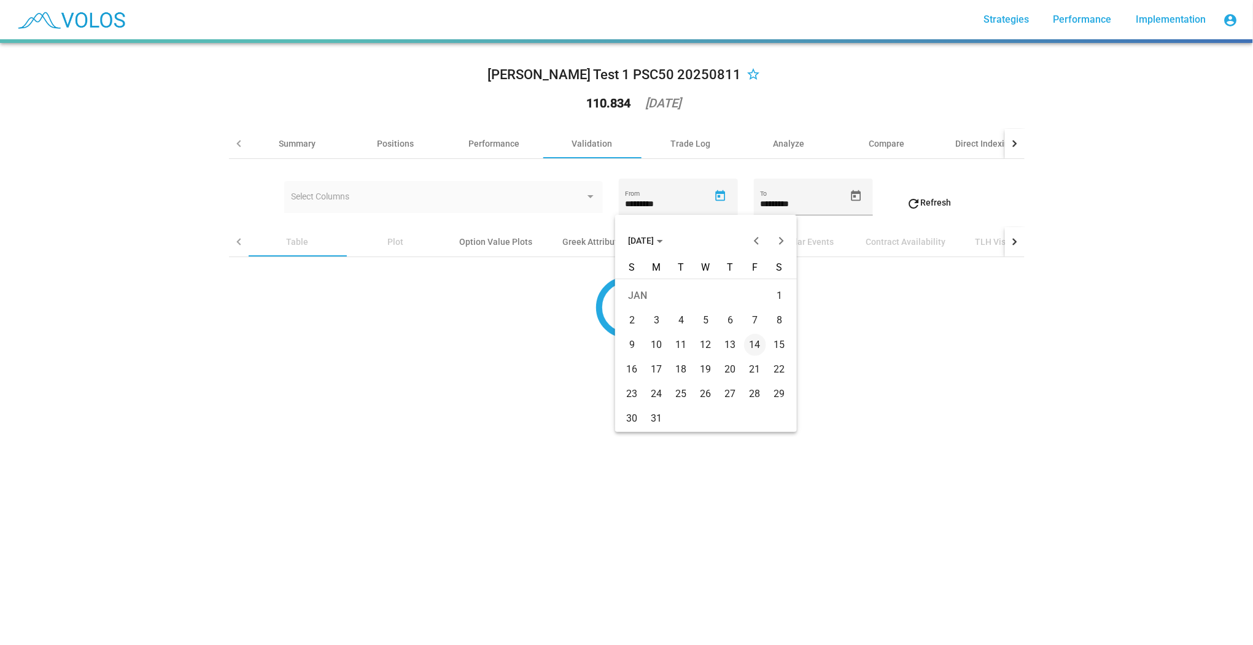
click at [645, 318] on td "3" at bounding box center [657, 320] width 25 height 25
type input "********"
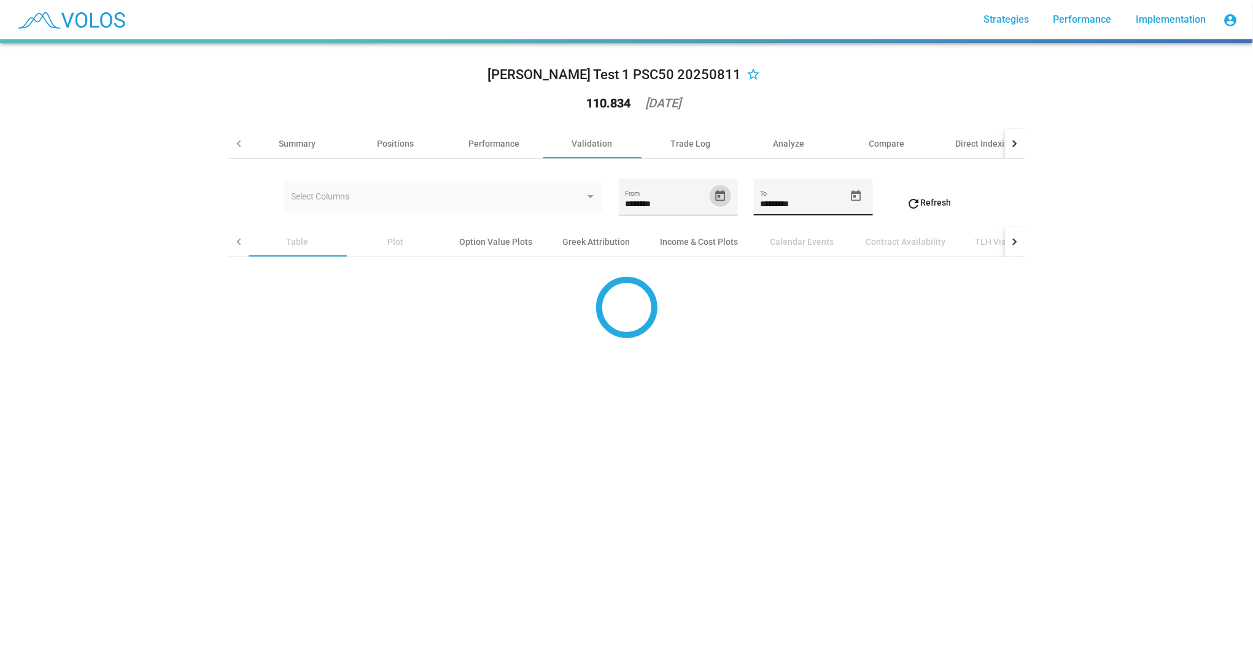
click at [852, 192] on icon "Open calendar" at bounding box center [856, 195] width 10 height 11
click at [796, 237] on span "AUG 2025" at bounding box center [780, 241] width 35 height 10
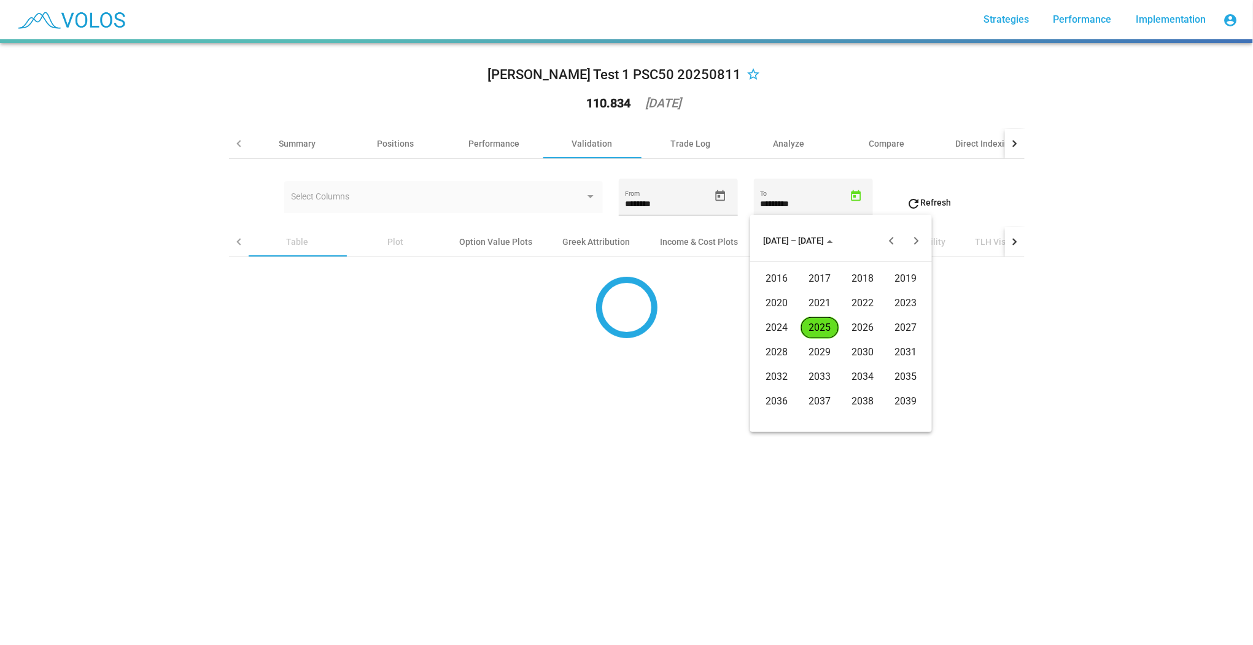
click at [921, 306] on div "2023" at bounding box center [906, 303] width 39 height 22
click at [901, 351] on div "DEC" at bounding box center [906, 352] width 39 height 22
click at [769, 424] on div "31" at bounding box center [767, 419] width 22 height 22
type input "**********"
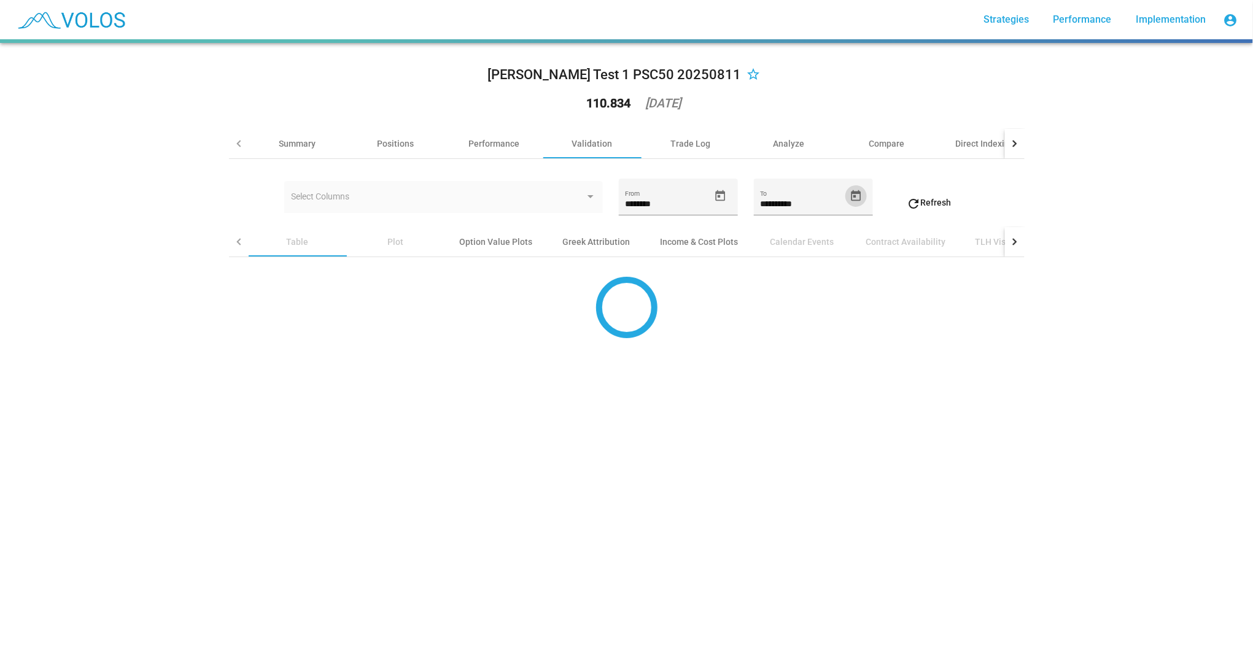
click at [919, 202] on span "refresh Refresh" at bounding box center [928, 203] width 45 height 10
click at [921, 198] on span "refresh Refresh" at bounding box center [928, 203] width 45 height 10
click at [295, 145] on div "Summary" at bounding box center [297, 144] width 37 height 12
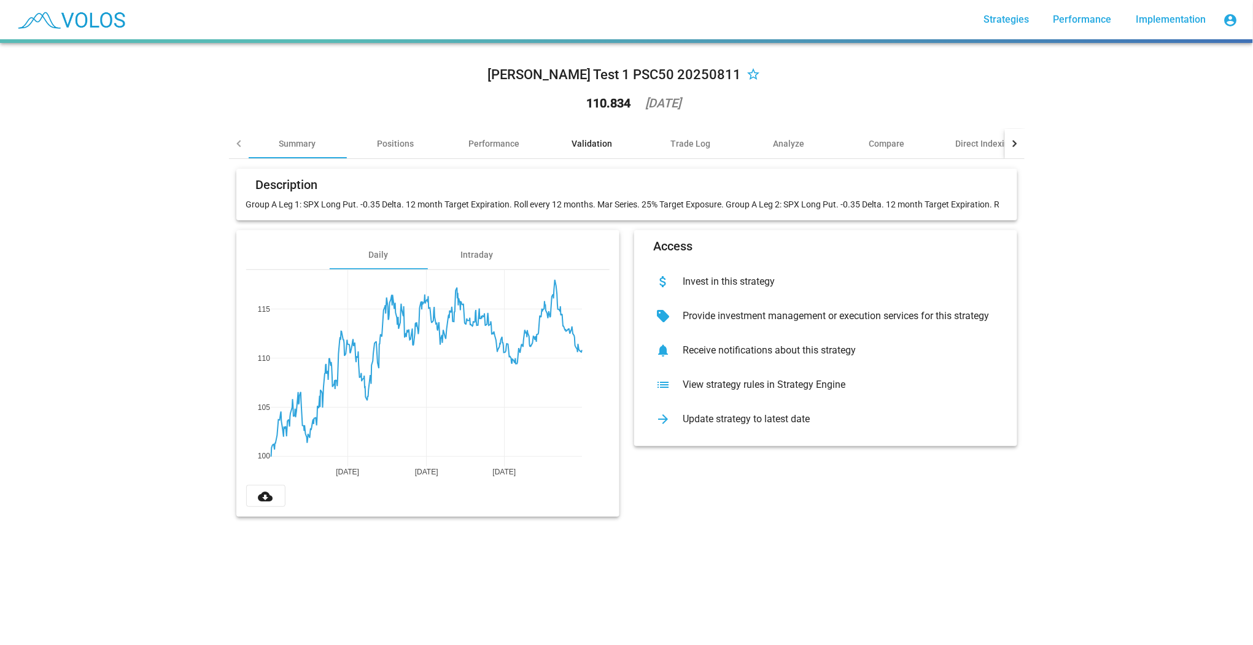
click at [595, 145] on div "Validation" at bounding box center [592, 144] width 41 height 12
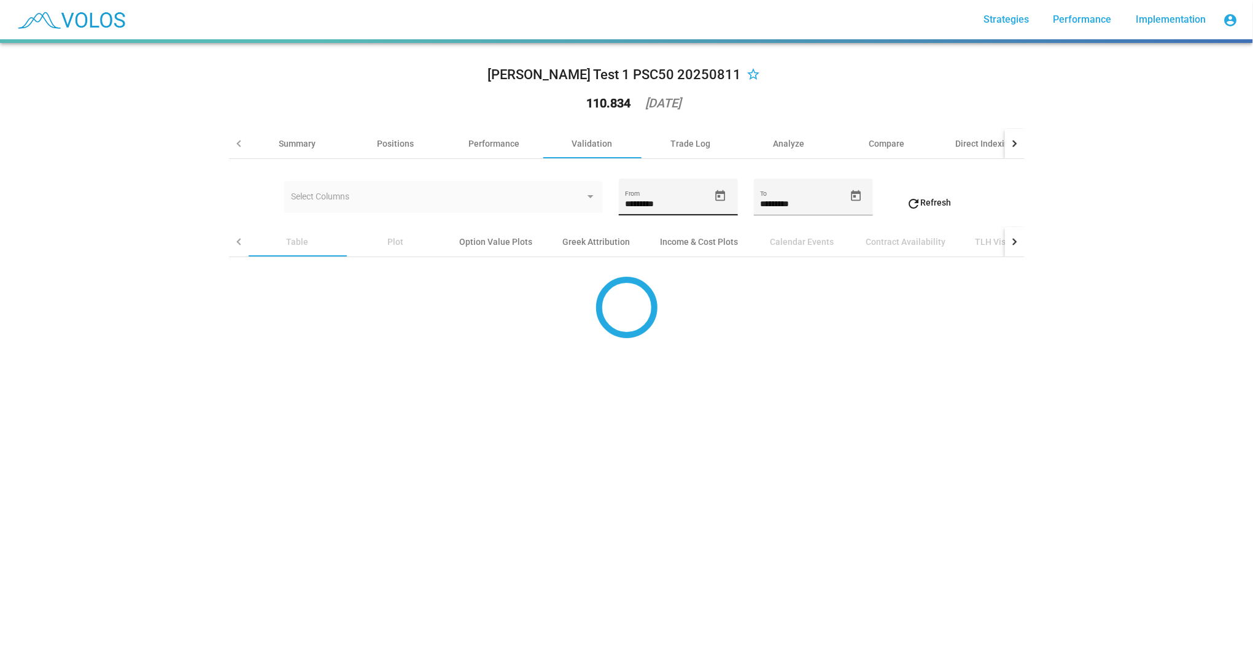
click at [716, 196] on icon "Open calendar" at bounding box center [721, 195] width 10 height 11
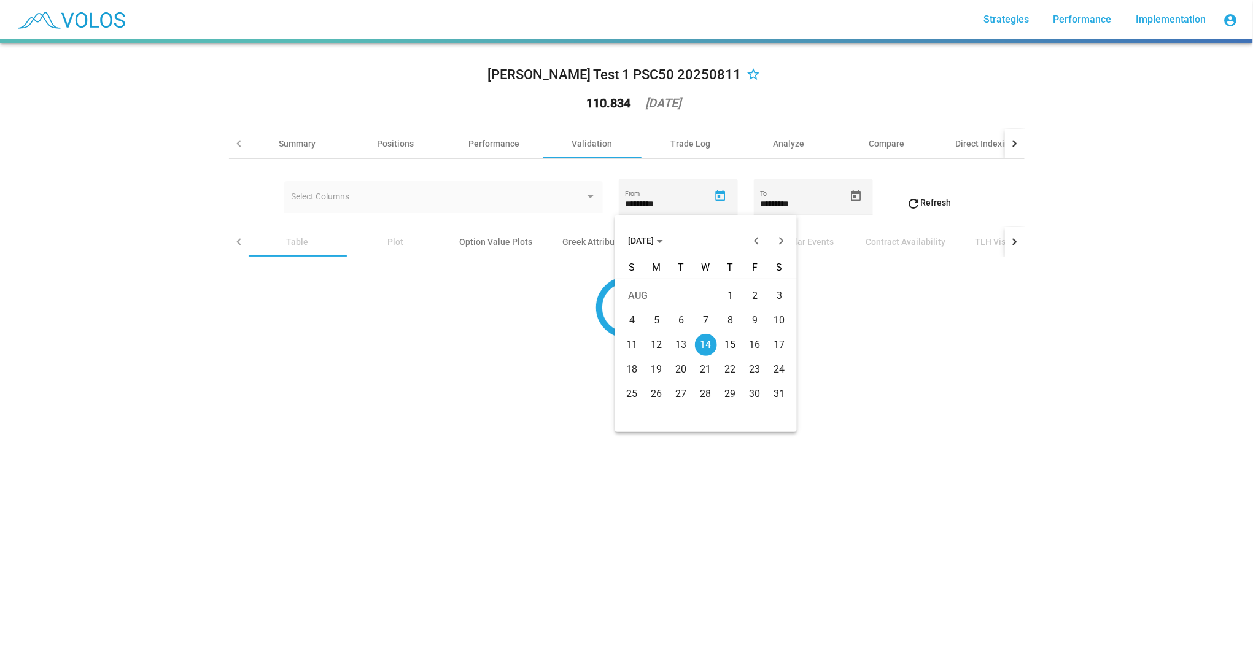
click at [880, 219] on div at bounding box center [626, 322] width 1253 height 645
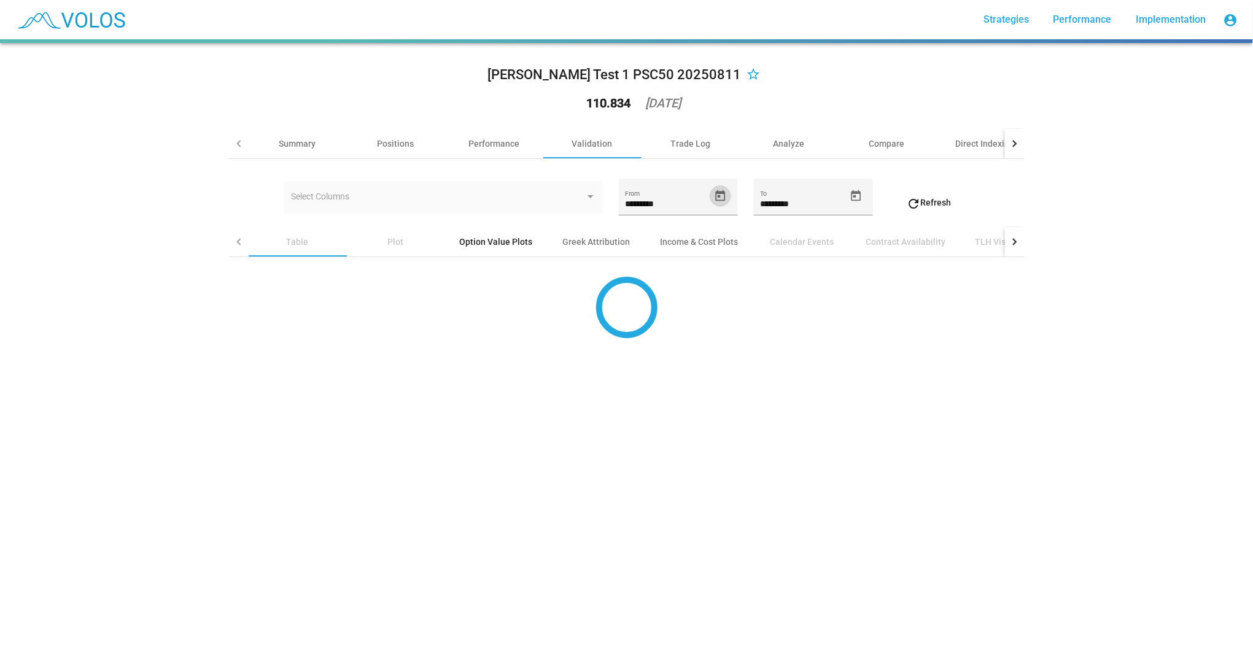
click at [491, 243] on div "Option Value Plots" at bounding box center [496, 242] width 73 height 12
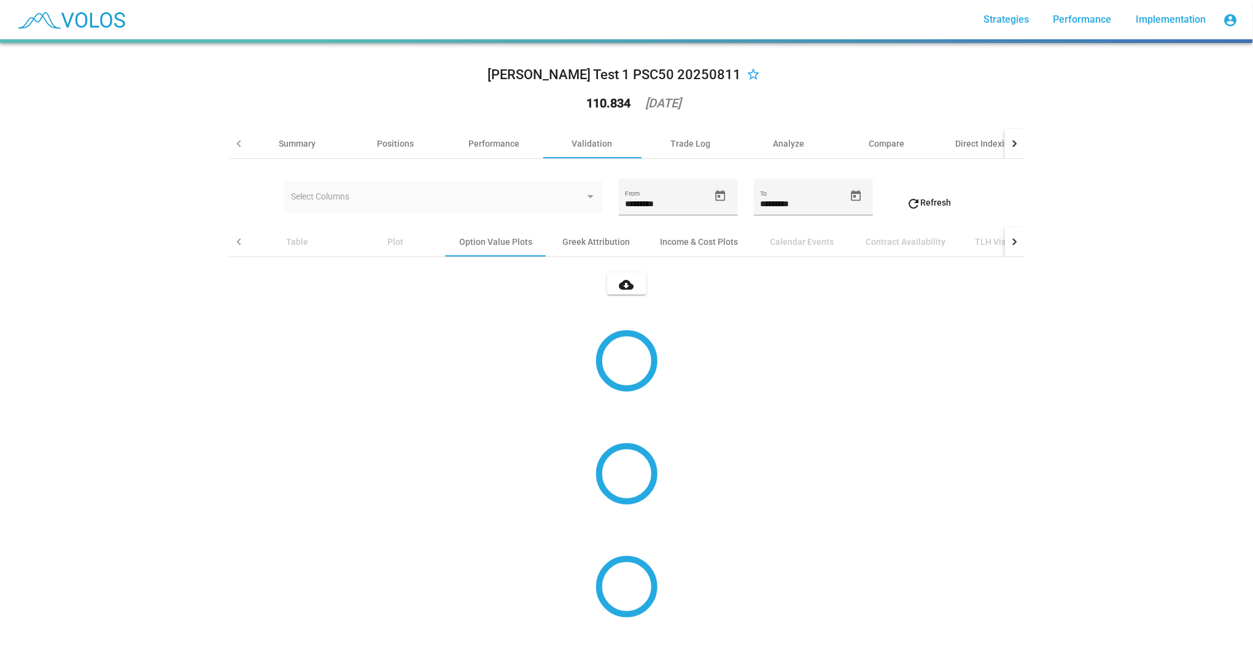
click at [303, 244] on div "Table" at bounding box center [298, 242] width 22 height 12
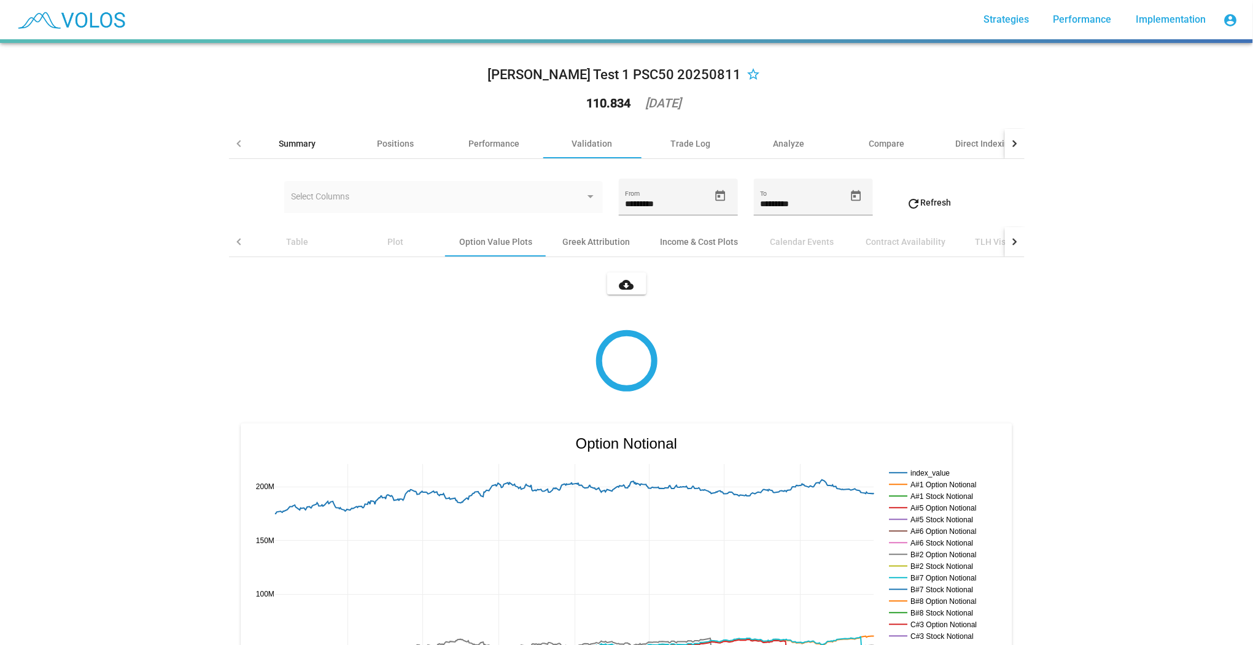
click at [298, 140] on div "Summary" at bounding box center [297, 144] width 37 height 12
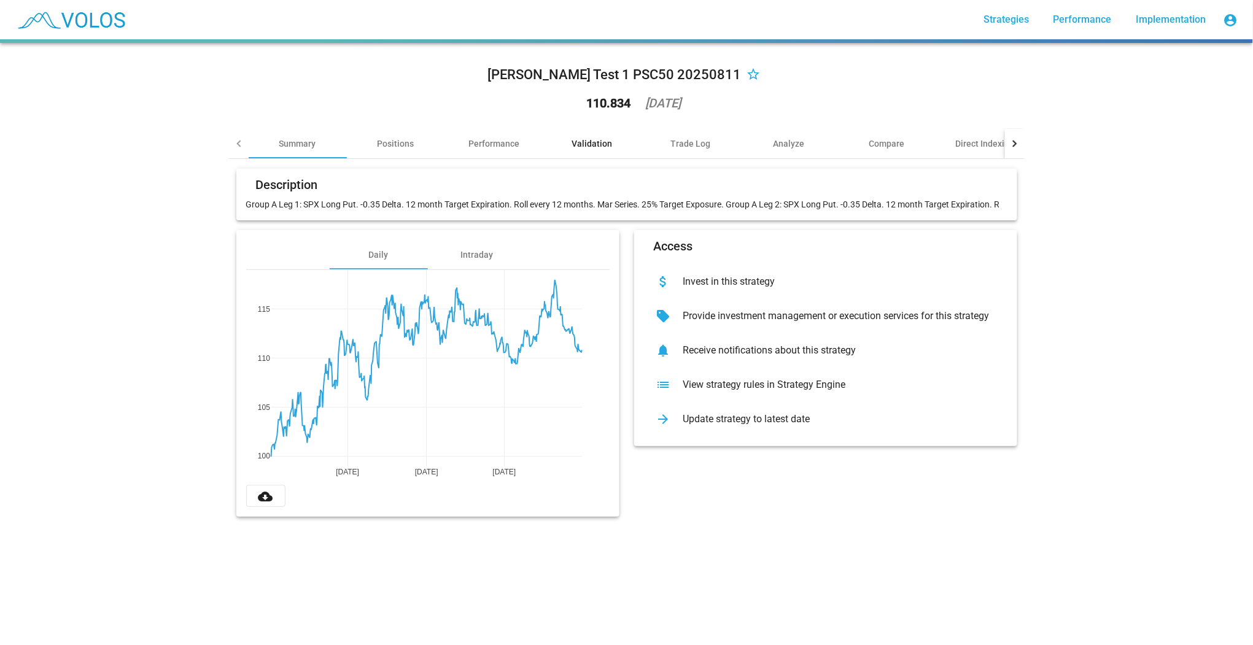
click at [588, 144] on div "Validation" at bounding box center [592, 144] width 41 height 12
click at [581, 144] on div "Validation" at bounding box center [592, 144] width 41 height 12
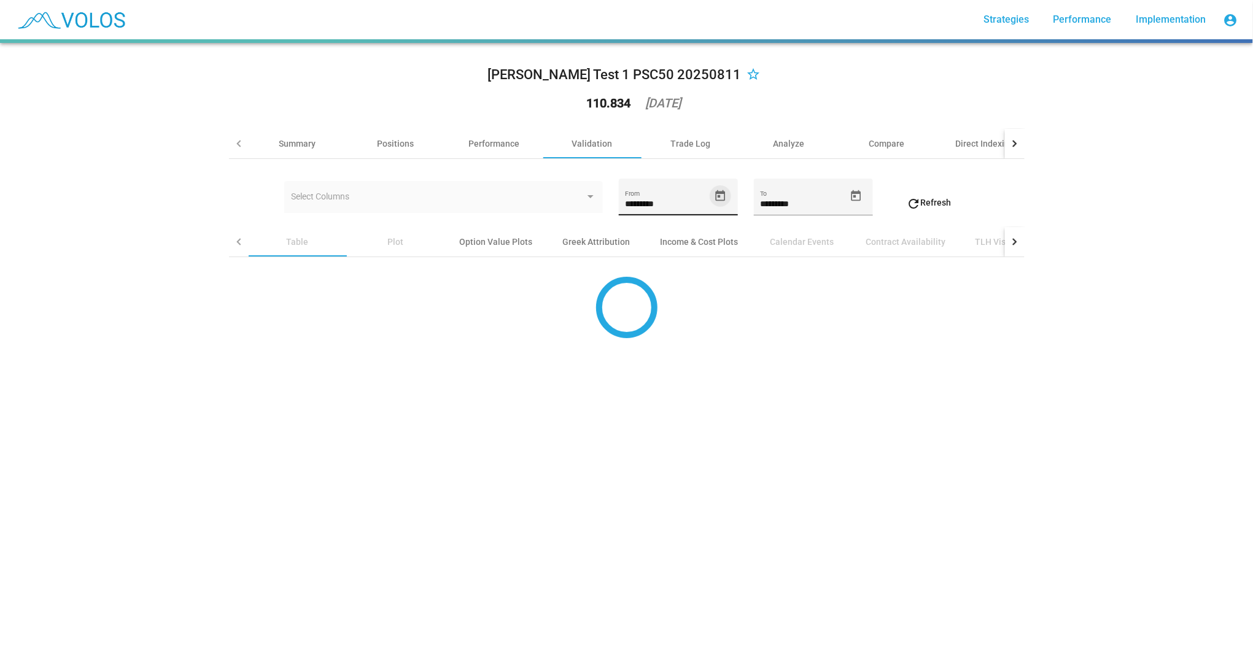
click at [710, 196] on span "Open calendar" at bounding box center [720, 196] width 21 height 13
click at [508, 238] on div "Option Value Plots" at bounding box center [496, 242] width 73 height 12
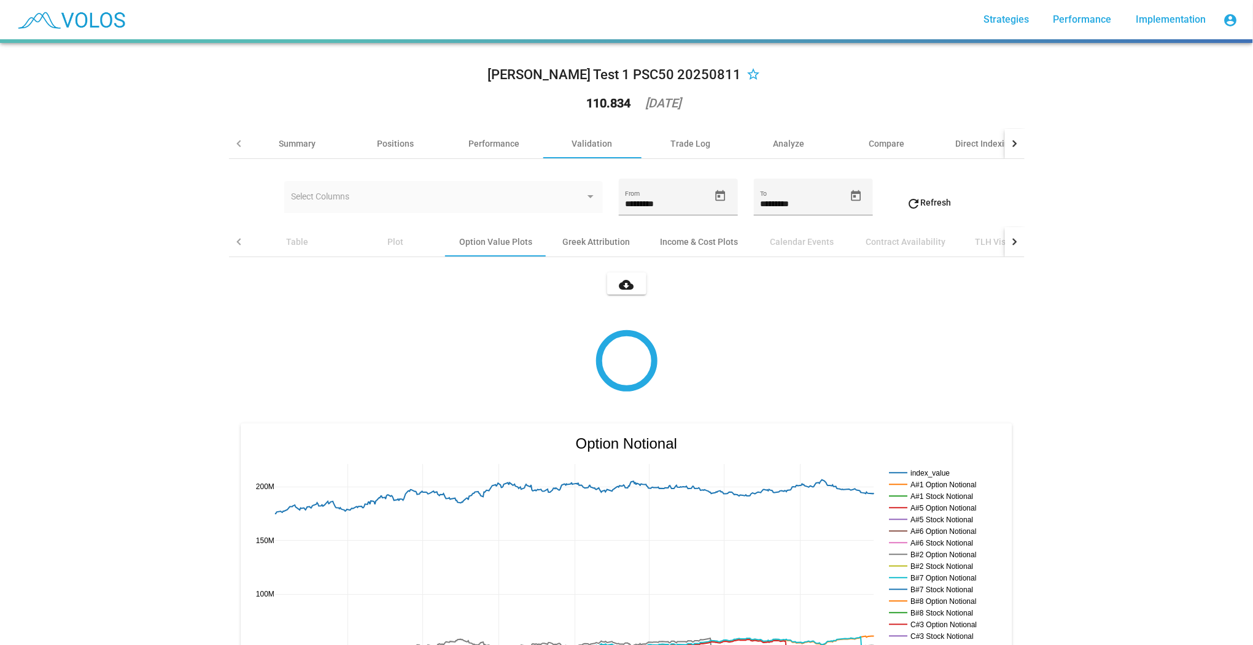
click at [282, 239] on div "Table" at bounding box center [298, 241] width 98 height 29
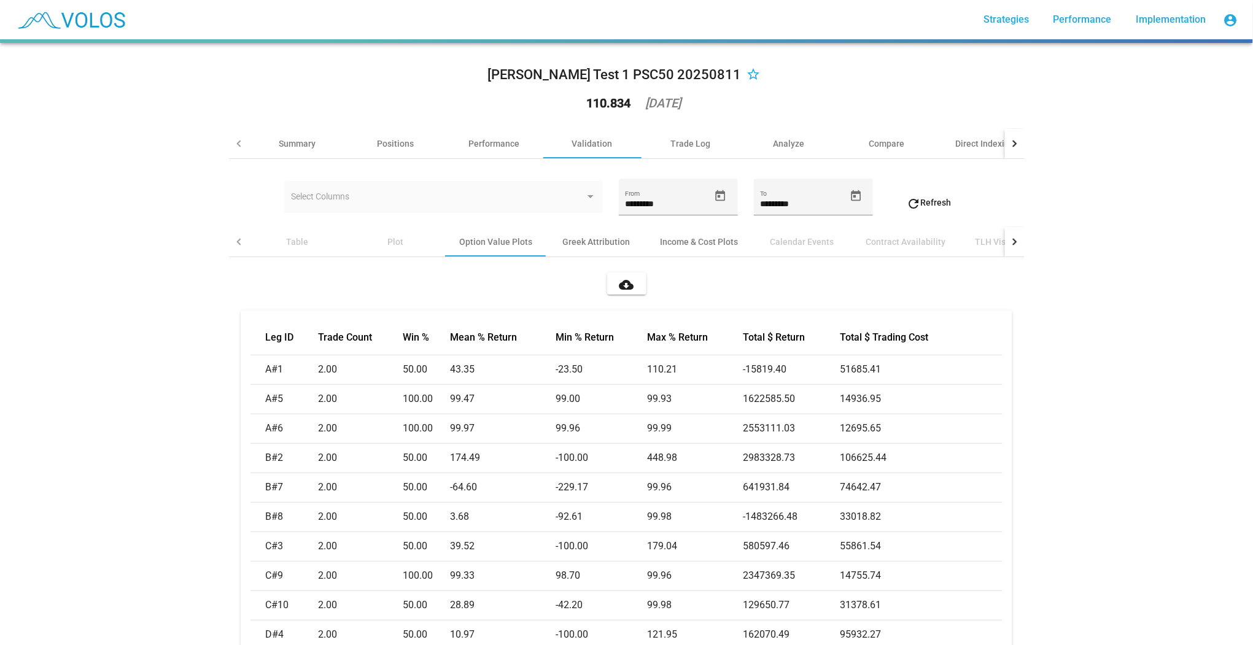
click at [305, 242] on div "Table" at bounding box center [298, 241] width 98 height 29
click at [301, 244] on div "Table" at bounding box center [298, 242] width 22 height 12
click at [298, 242] on div "Table" at bounding box center [298, 242] width 22 height 12
click at [451, 188] on div "Select Columns" at bounding box center [443, 200] width 305 height 25
click at [313, 144] on div "Summary" at bounding box center [298, 143] width 98 height 29
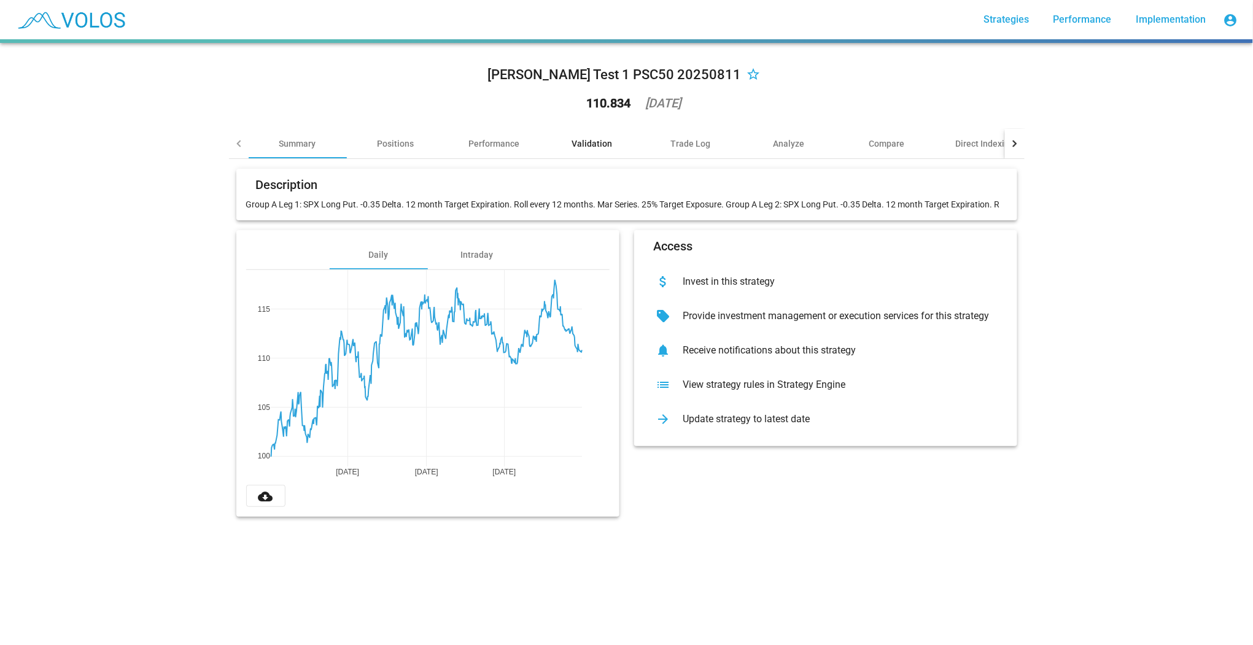
click at [592, 142] on div "Validation" at bounding box center [592, 144] width 41 height 12
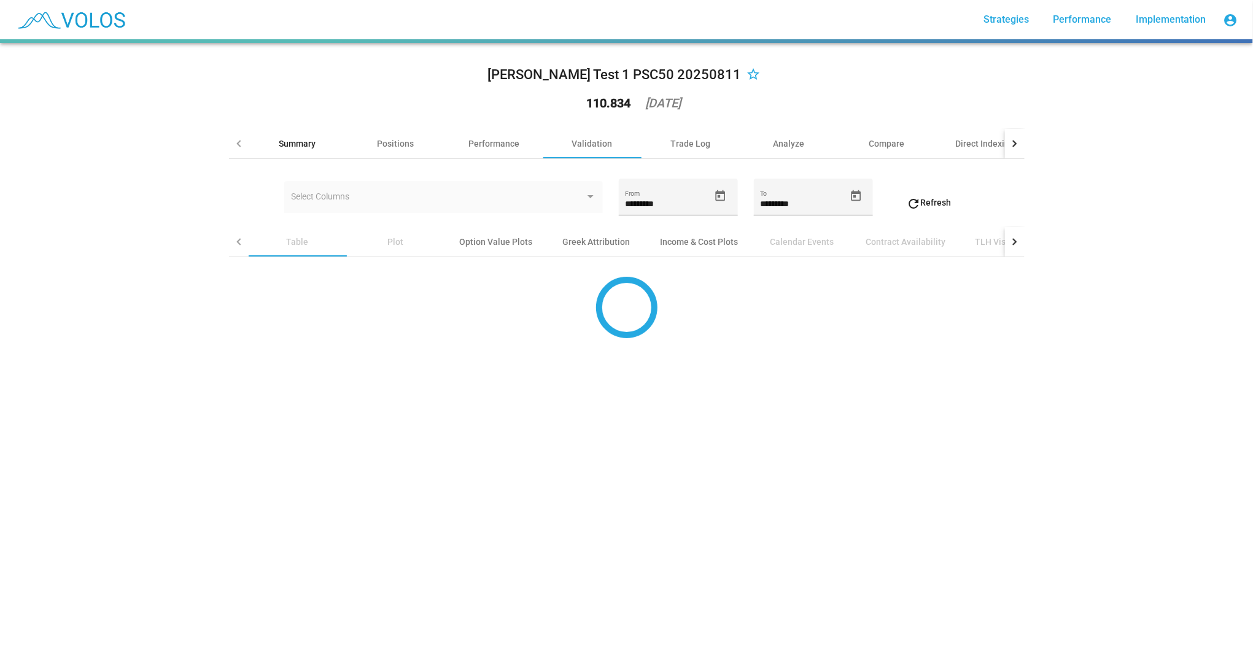
click at [293, 141] on div "Summary" at bounding box center [297, 144] width 37 height 12
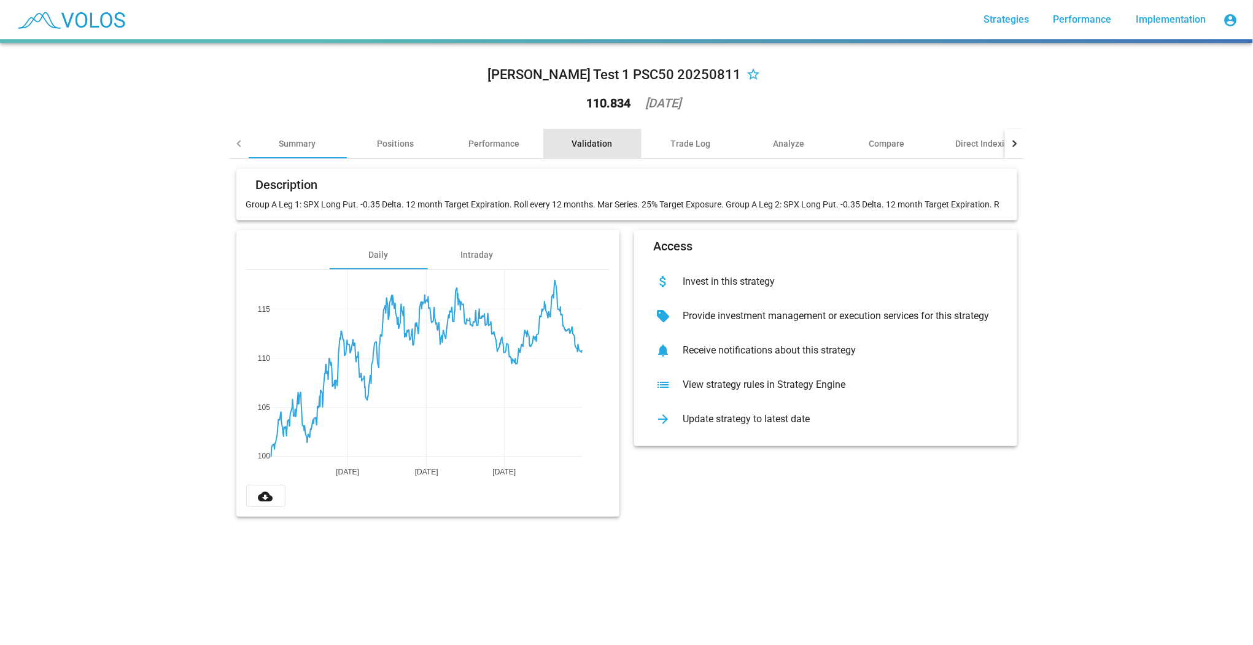
click at [592, 149] on div "Validation" at bounding box center [592, 144] width 41 height 12
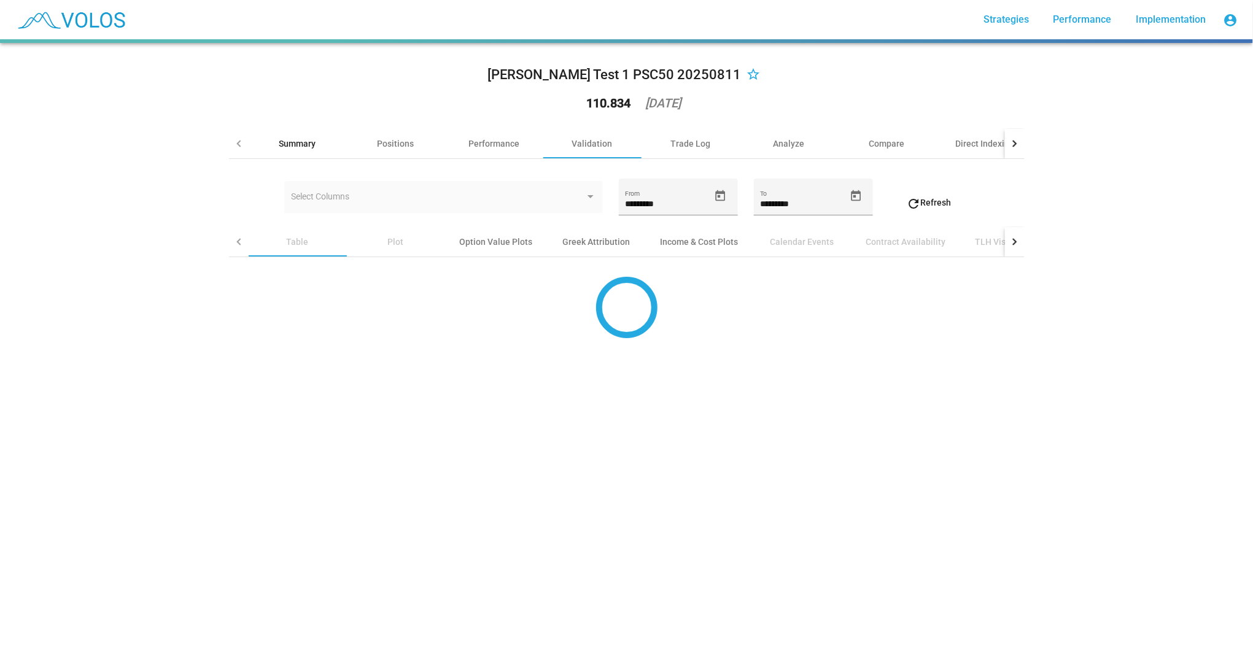
click at [294, 145] on div "Summary" at bounding box center [297, 144] width 37 height 12
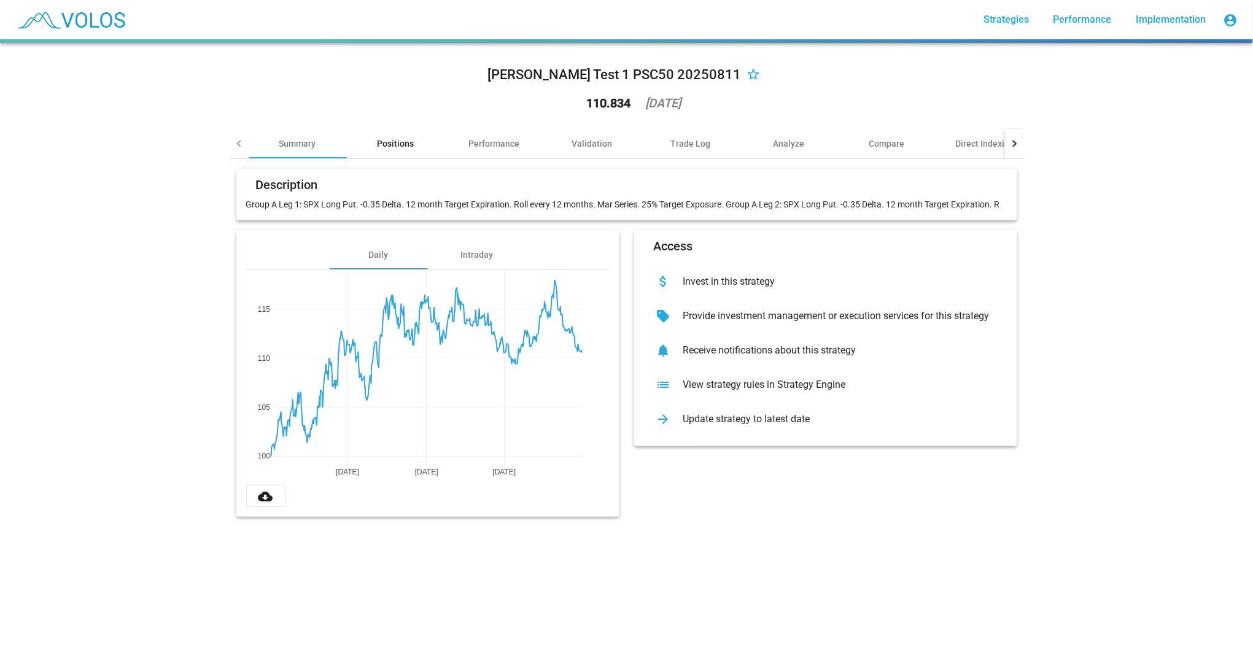
click at [405, 141] on div "Positions" at bounding box center [396, 144] width 37 height 12
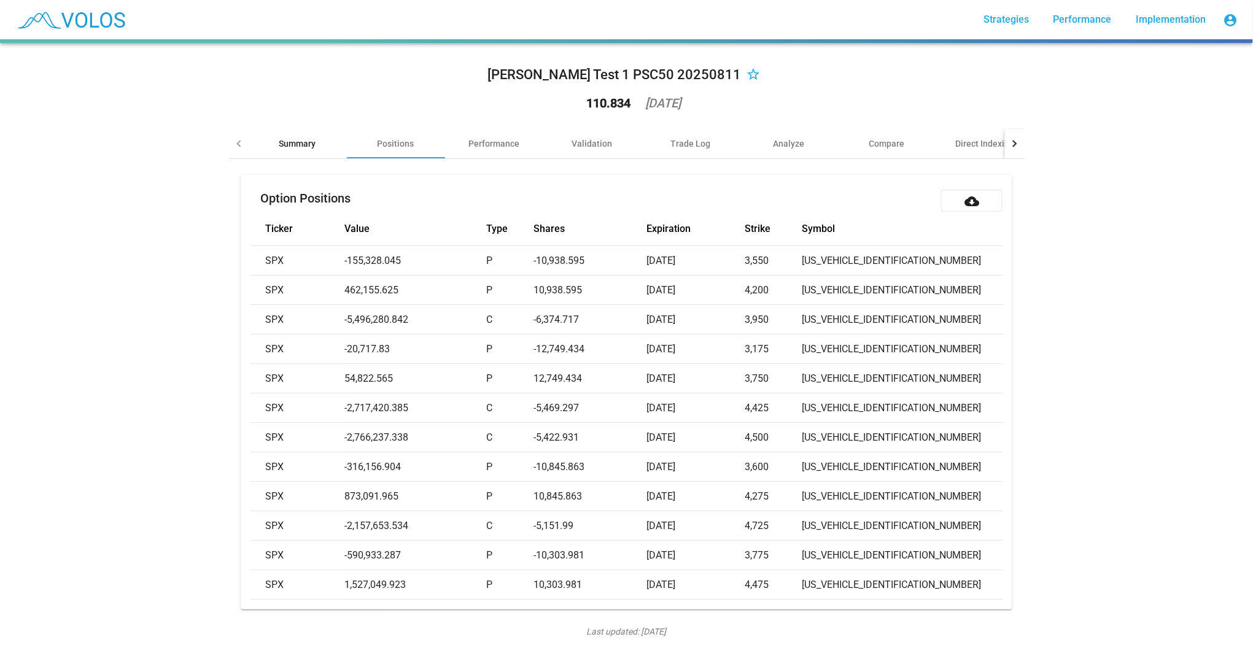
click at [294, 138] on div "Summary" at bounding box center [297, 144] width 37 height 12
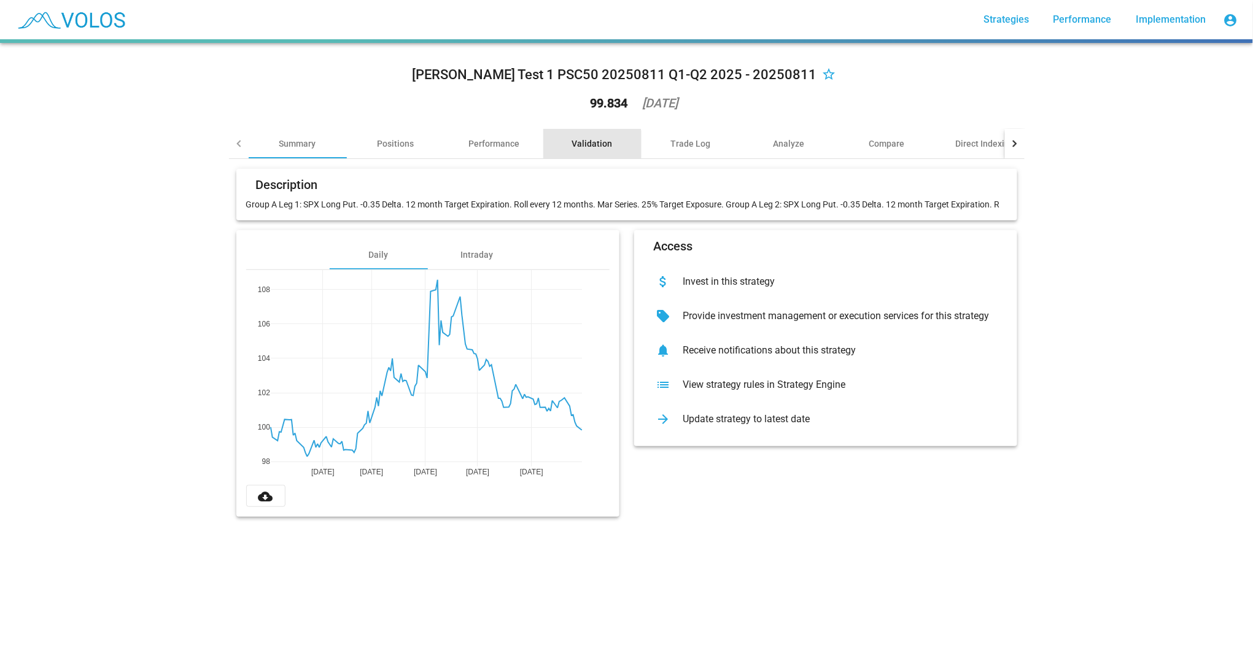
click at [583, 145] on div "Validation" at bounding box center [592, 144] width 41 height 12
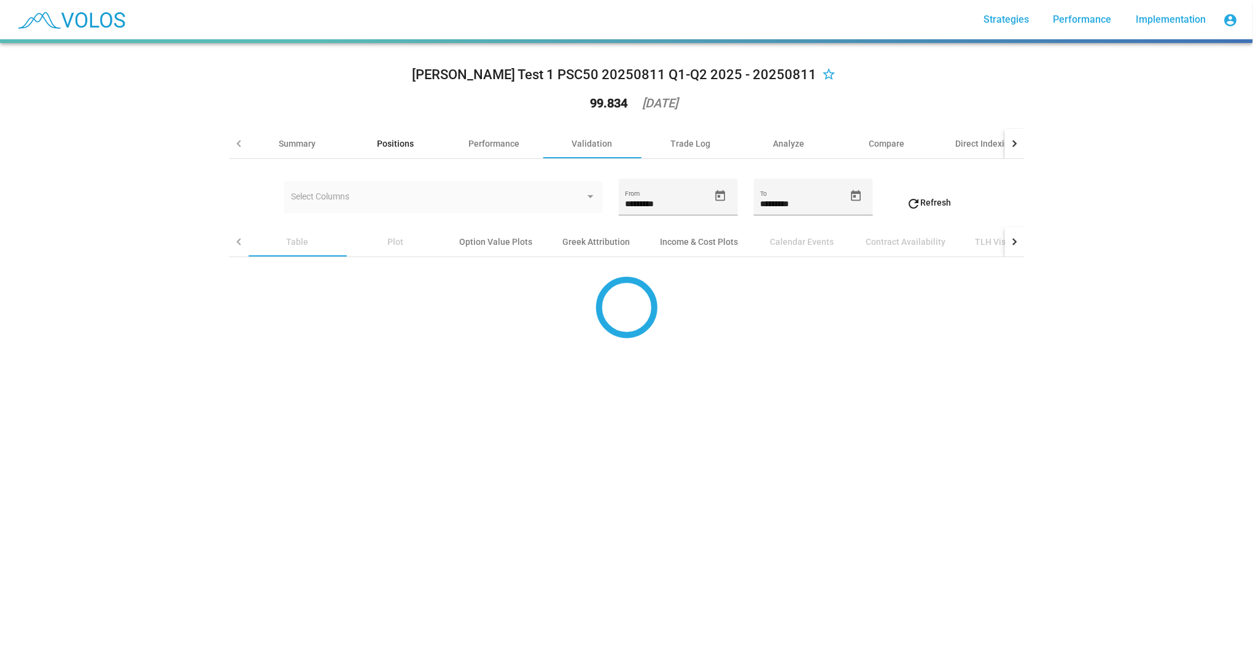
click at [401, 141] on div "Positions" at bounding box center [396, 144] width 37 height 12
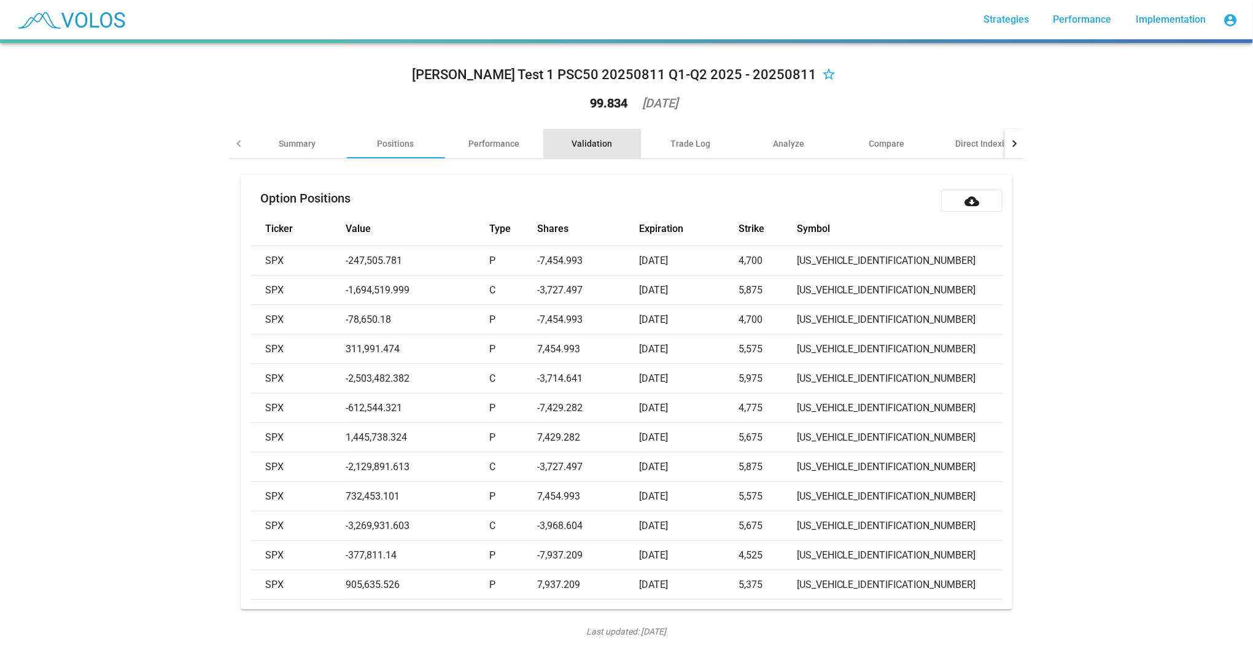
click at [597, 139] on div "Validation" at bounding box center [592, 144] width 41 height 12
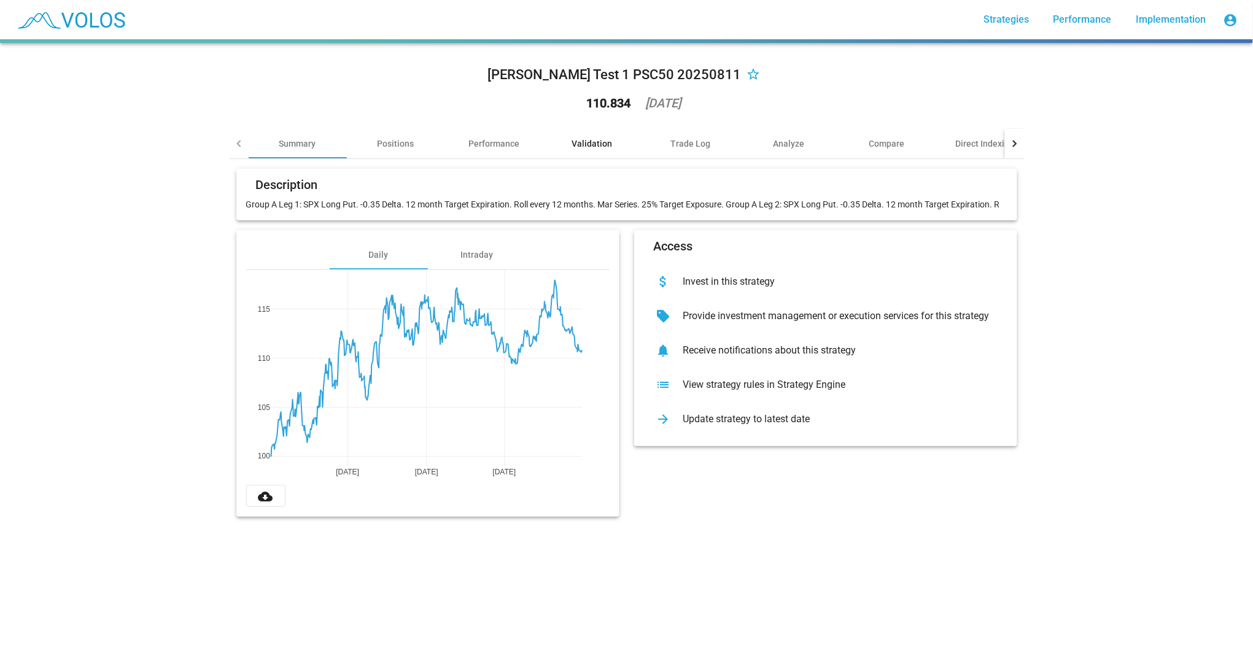
click at [580, 145] on div "Validation" at bounding box center [592, 144] width 41 height 12
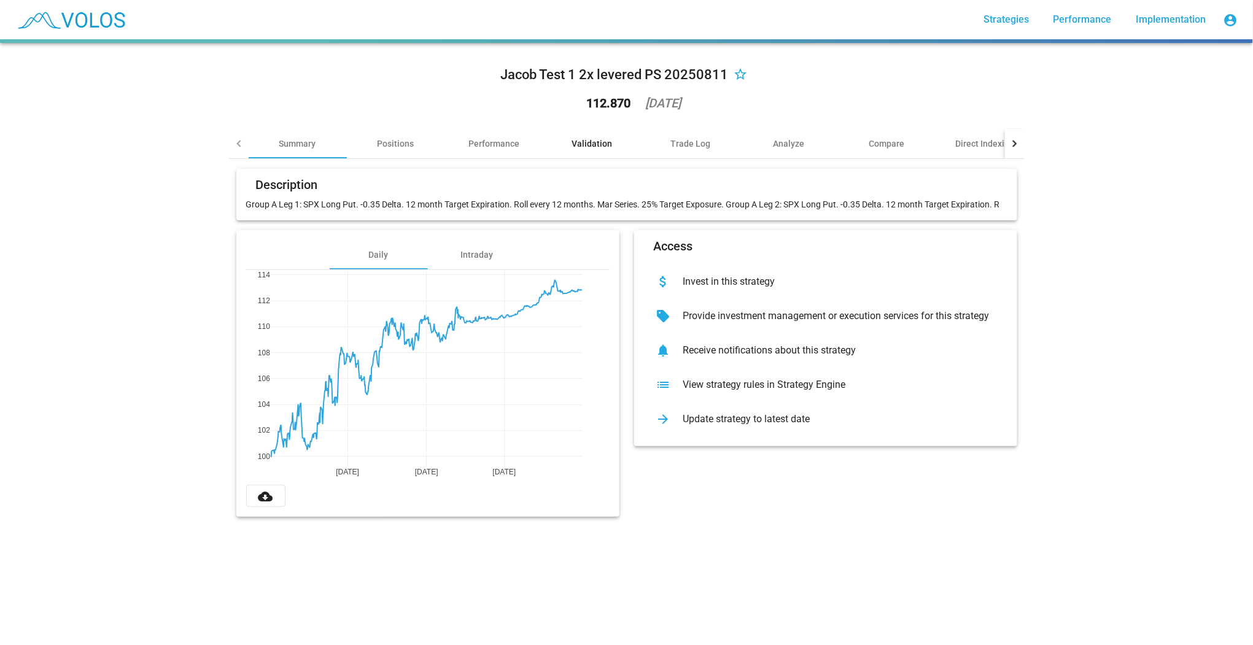
click at [592, 144] on div "Validation" at bounding box center [592, 144] width 41 height 12
